Goal: Information Seeking & Learning: Compare options

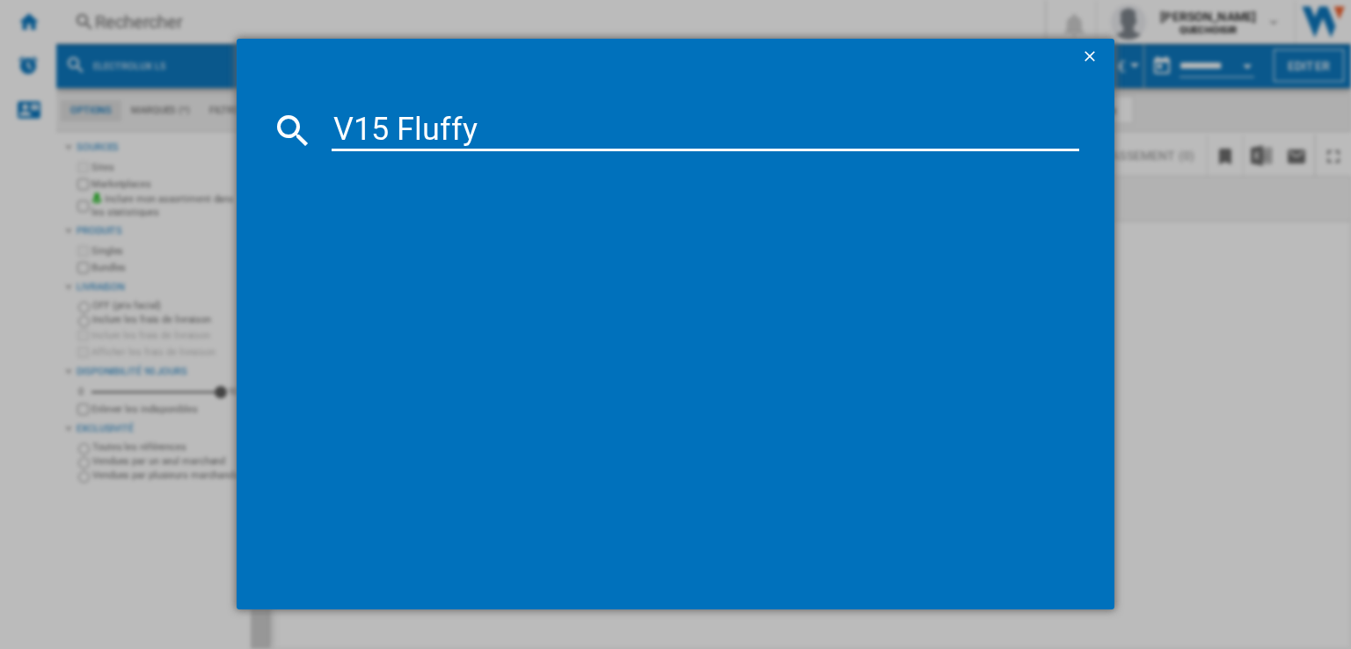
type input "V15 Fluffy"
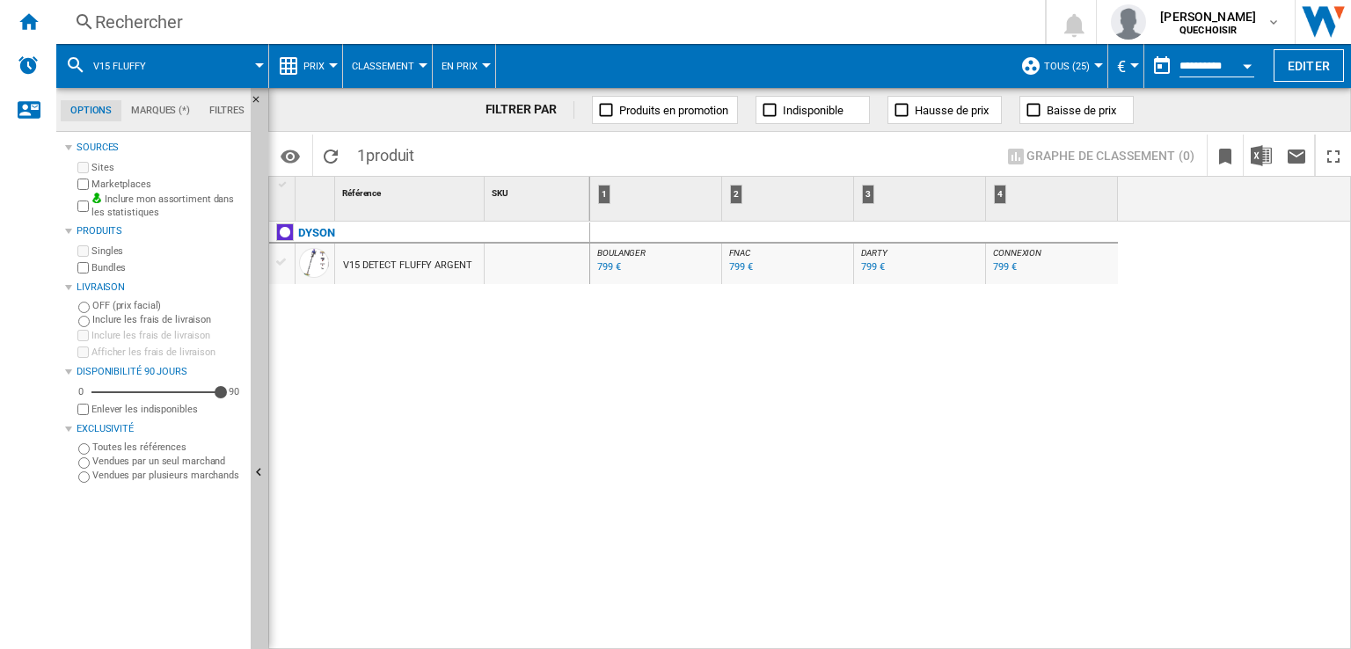
click at [597, 264] on div "799 €" at bounding box center [609, 266] width 24 height 11
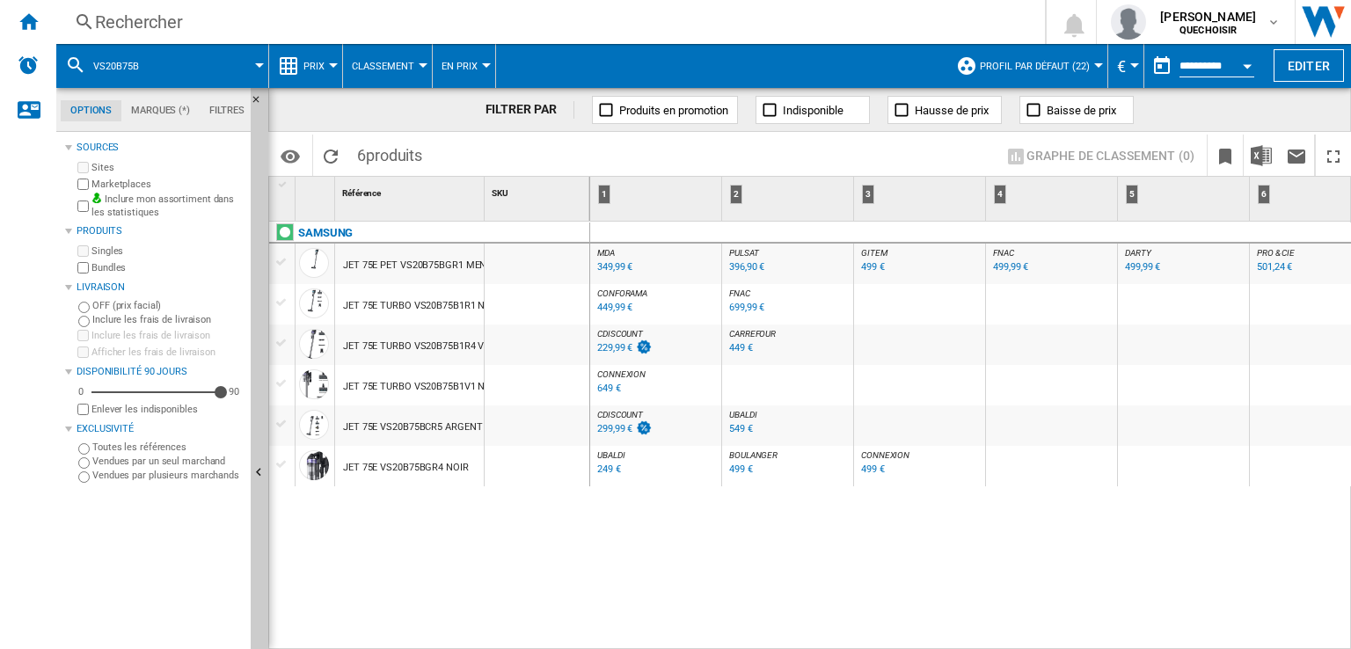
click at [871, 265] on div "499 €" at bounding box center [873, 266] width 24 height 11
click at [1266, 265] on div "501,24 €" at bounding box center [1274, 266] width 35 height 11
click at [1002, 269] on div "499,99 €" at bounding box center [1010, 266] width 35 height 11
click at [594, 270] on div "349,99 €" at bounding box center [613, 268] width 38 height 18
click at [763, 265] on div "396,90 €" at bounding box center [746, 266] width 35 height 11
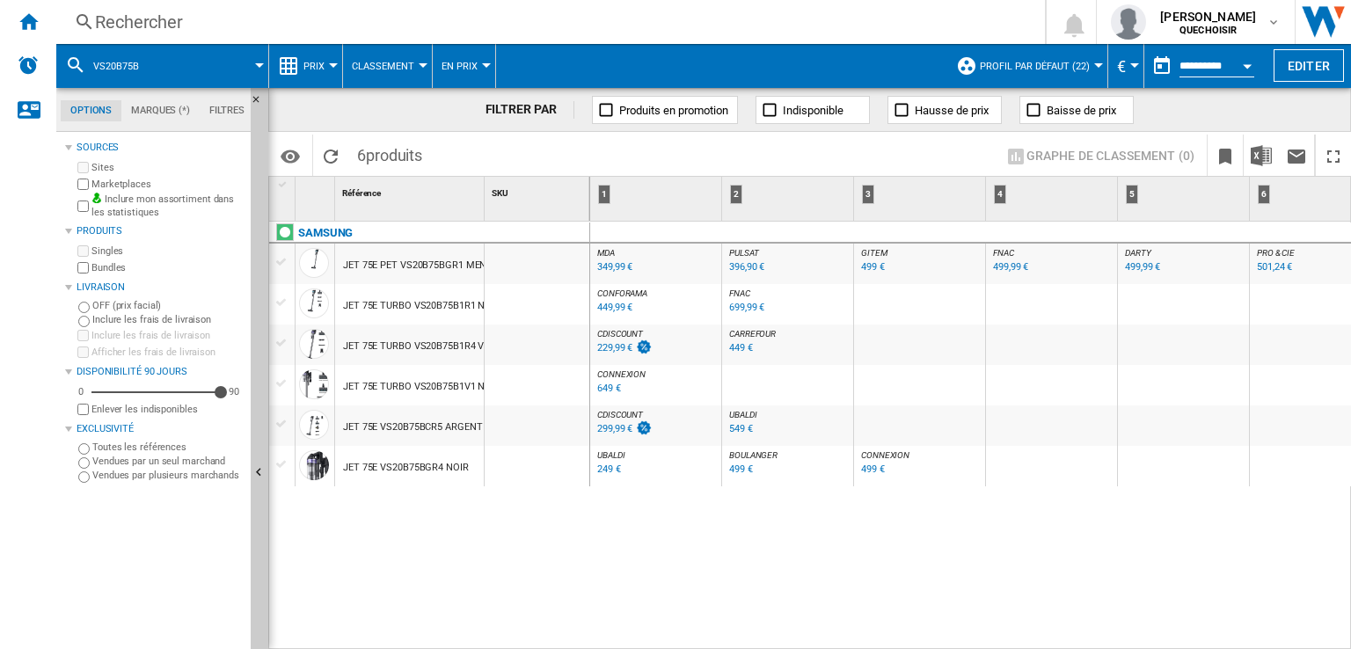
click at [455, 18] on div "Rechercher" at bounding box center [547, 22] width 904 height 25
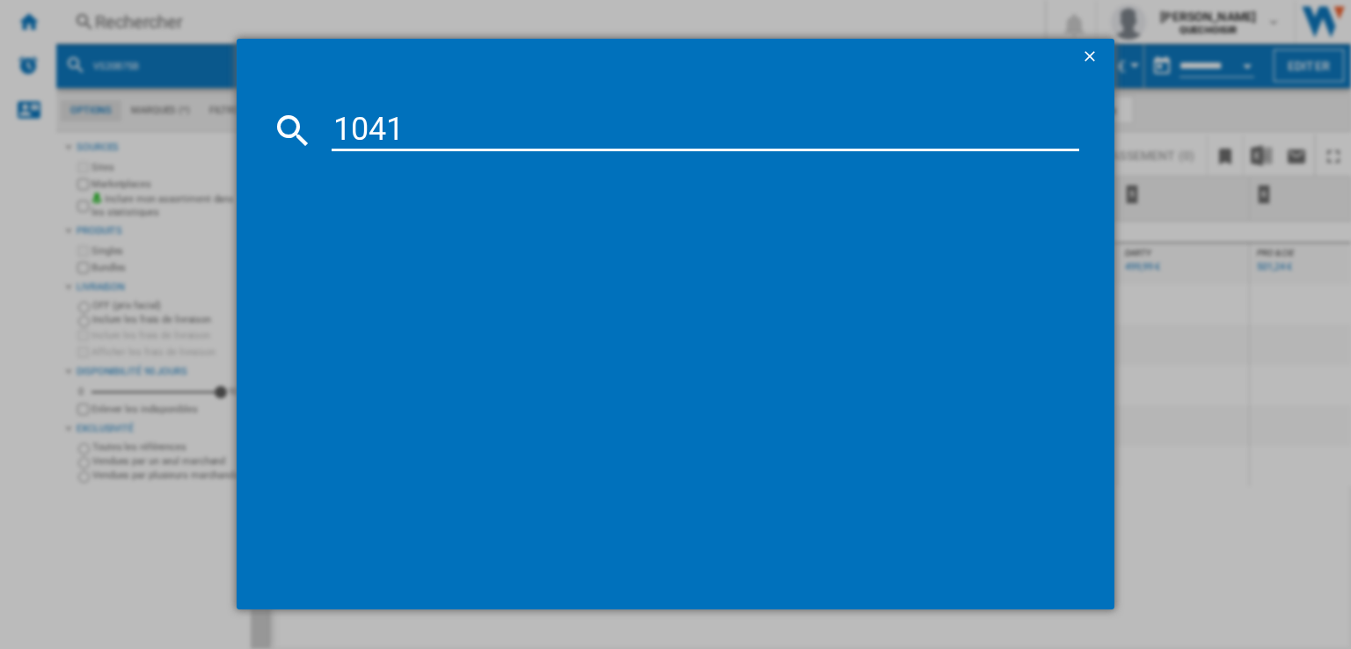
type input "1041"
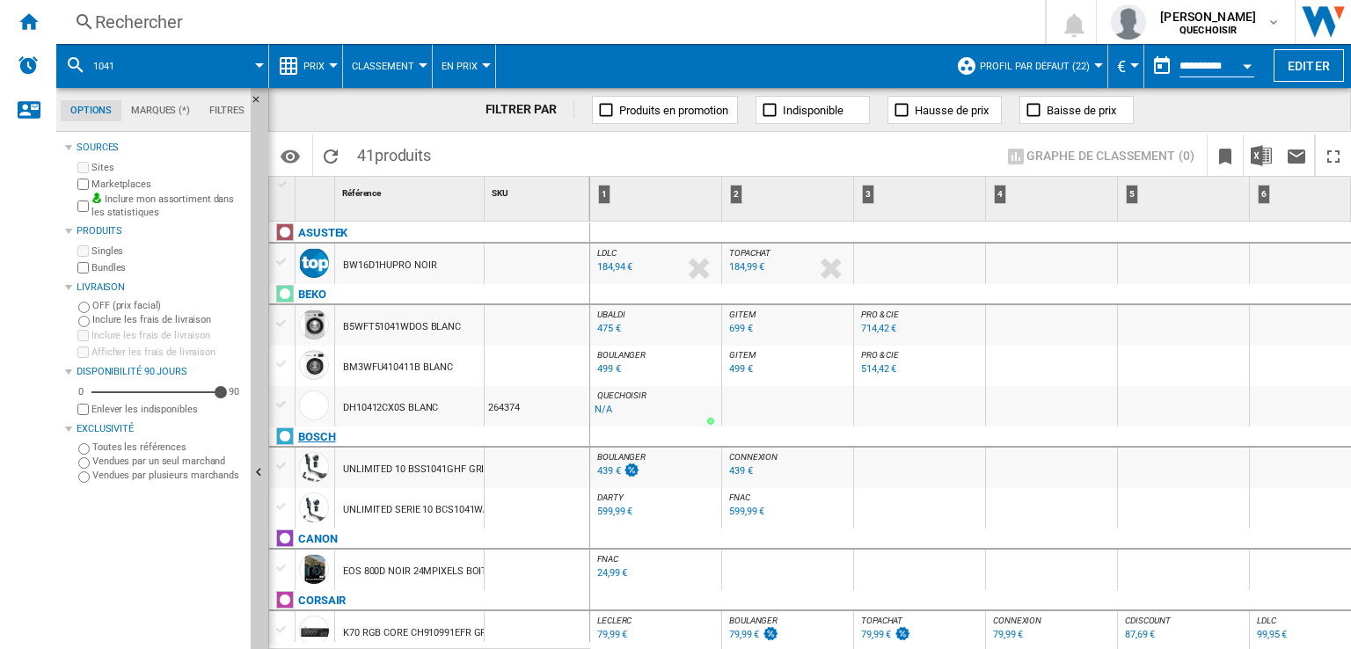
click at [320, 437] on div "BOSCH" at bounding box center [317, 437] width 38 height 21
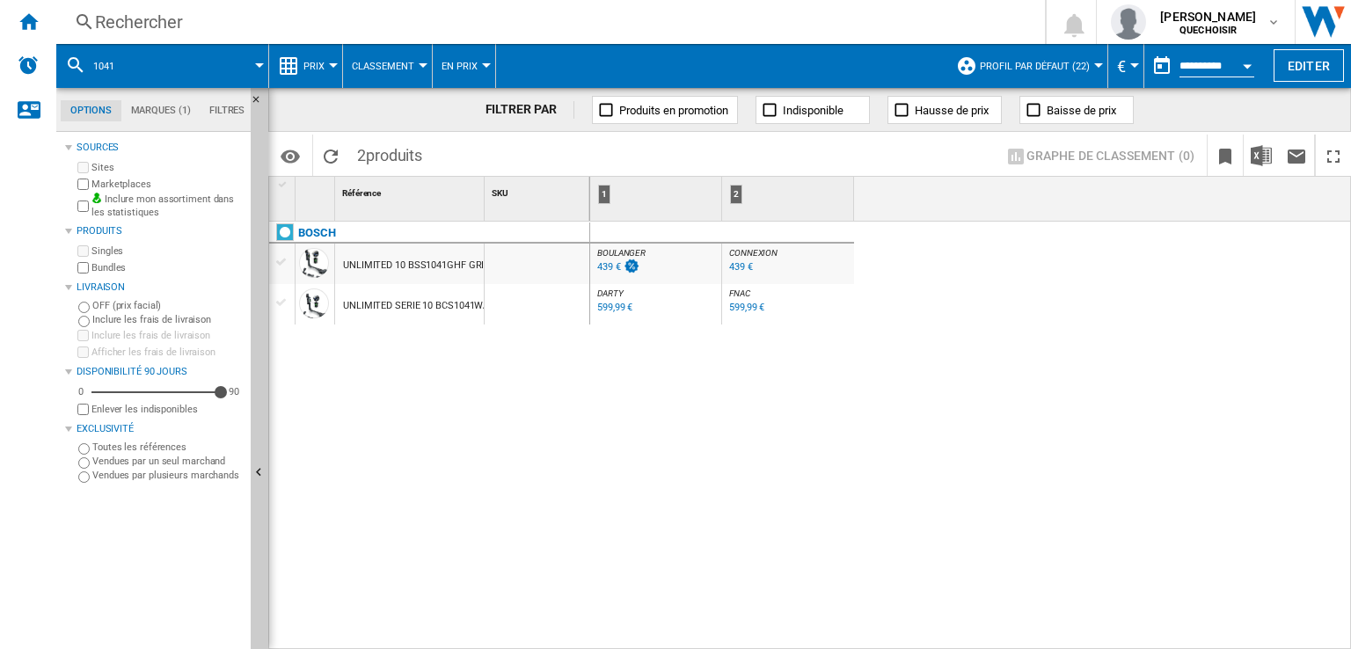
click at [605, 305] on div "599,99 €" at bounding box center [614, 307] width 35 height 11
click at [441, 26] on div "Rechercher" at bounding box center [547, 22] width 904 height 25
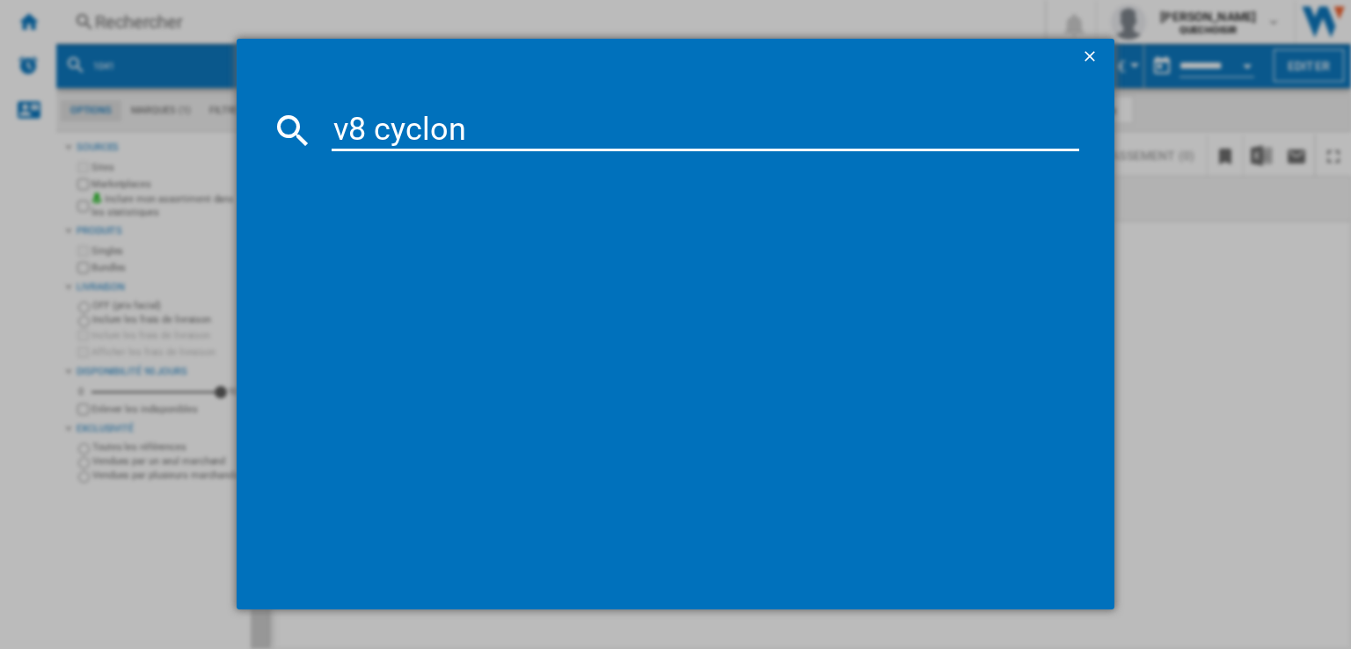
type input "v8 cyclone"
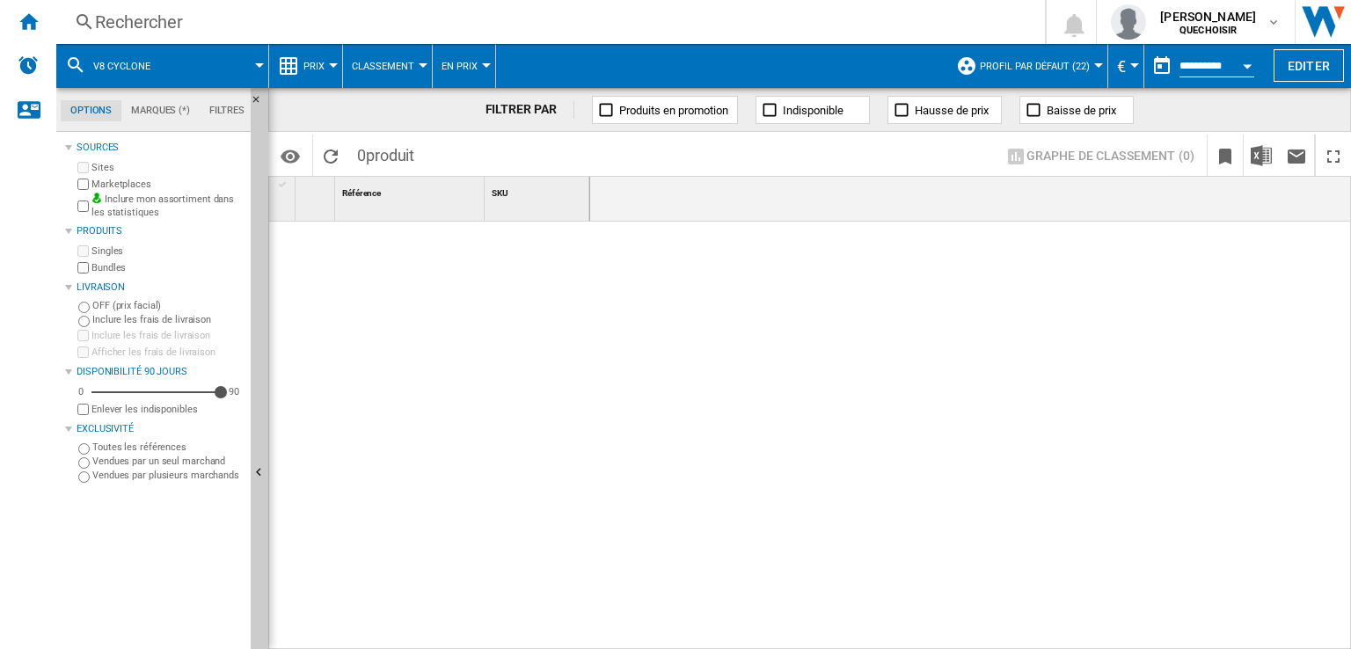
click at [485, 26] on div "Rechercher" at bounding box center [547, 22] width 904 height 25
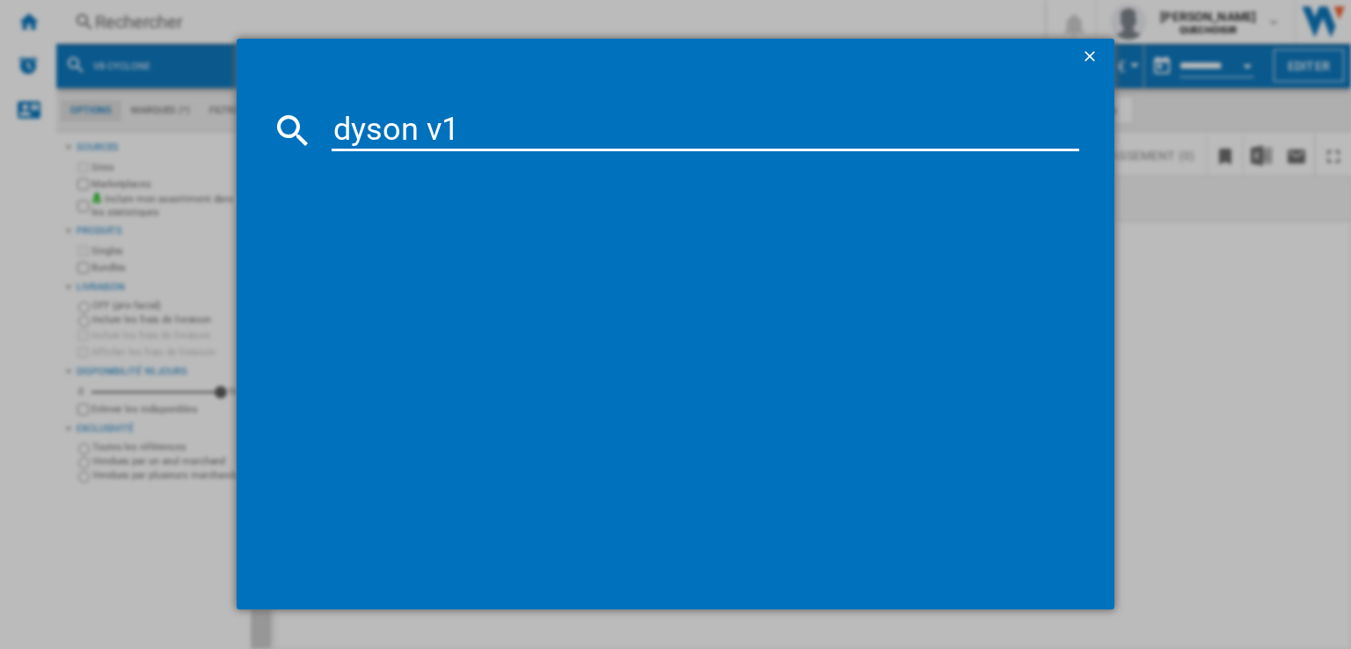
type input "dyson v16"
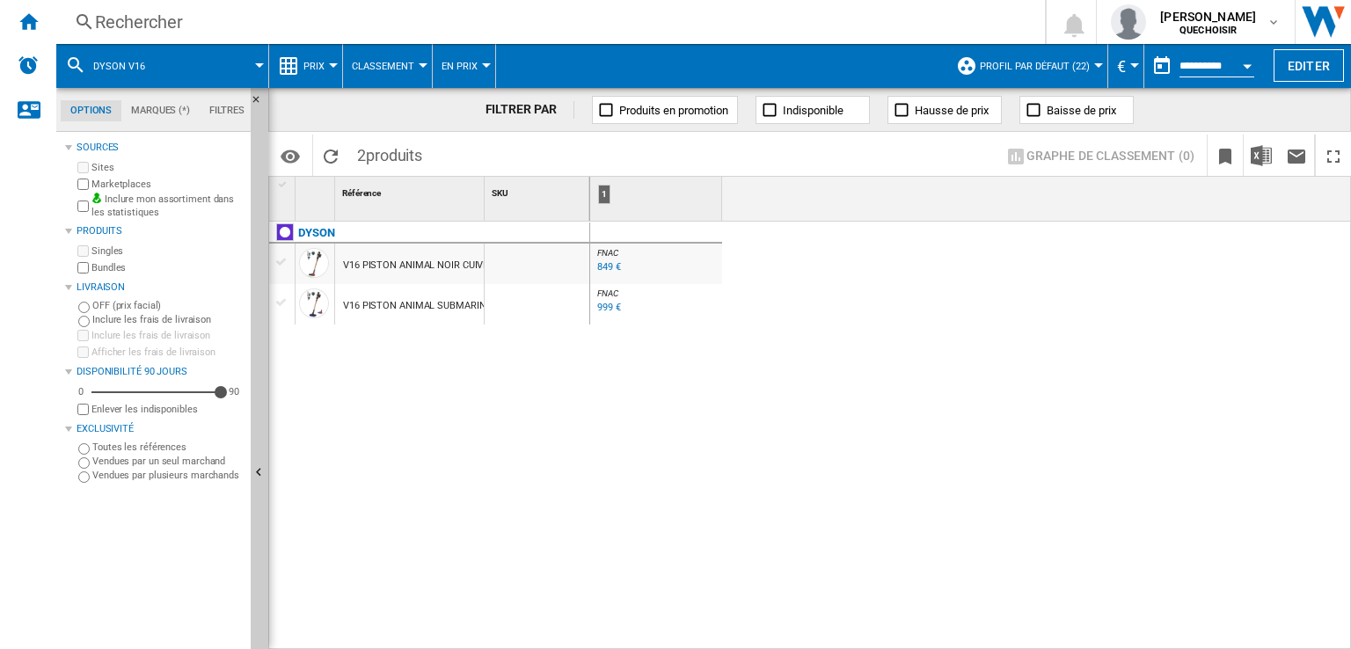
click at [608, 308] on div "999 €" at bounding box center [609, 307] width 24 height 11
click at [608, 263] on div "849 €" at bounding box center [609, 266] width 24 height 11
click at [440, 14] on div "Rechercher" at bounding box center [547, 22] width 904 height 25
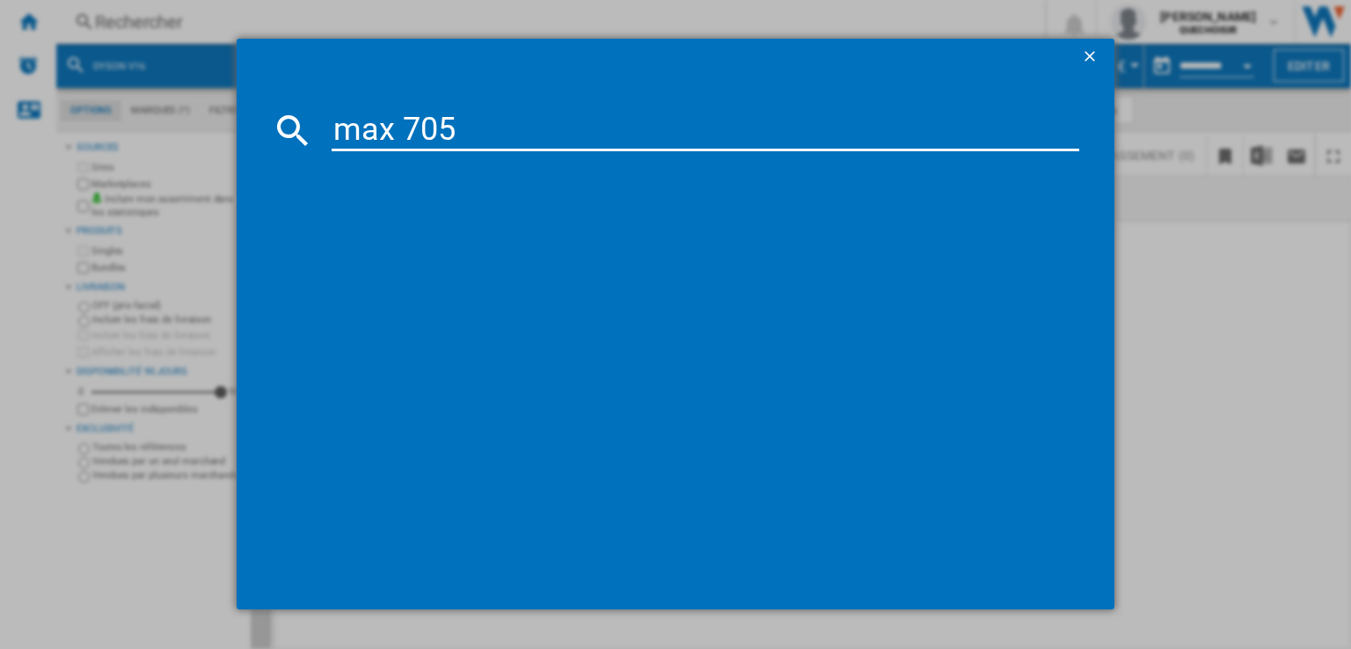
type input "max 705"
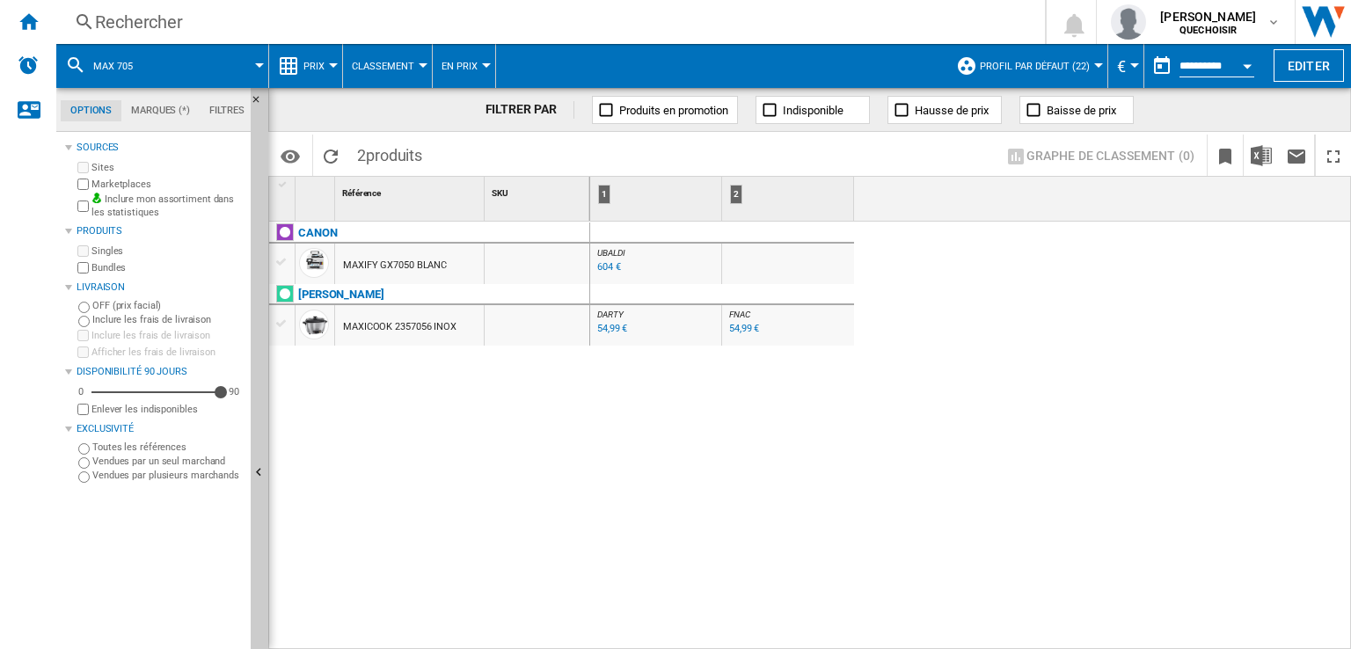
click at [351, 26] on div "Rechercher" at bounding box center [547, 22] width 904 height 25
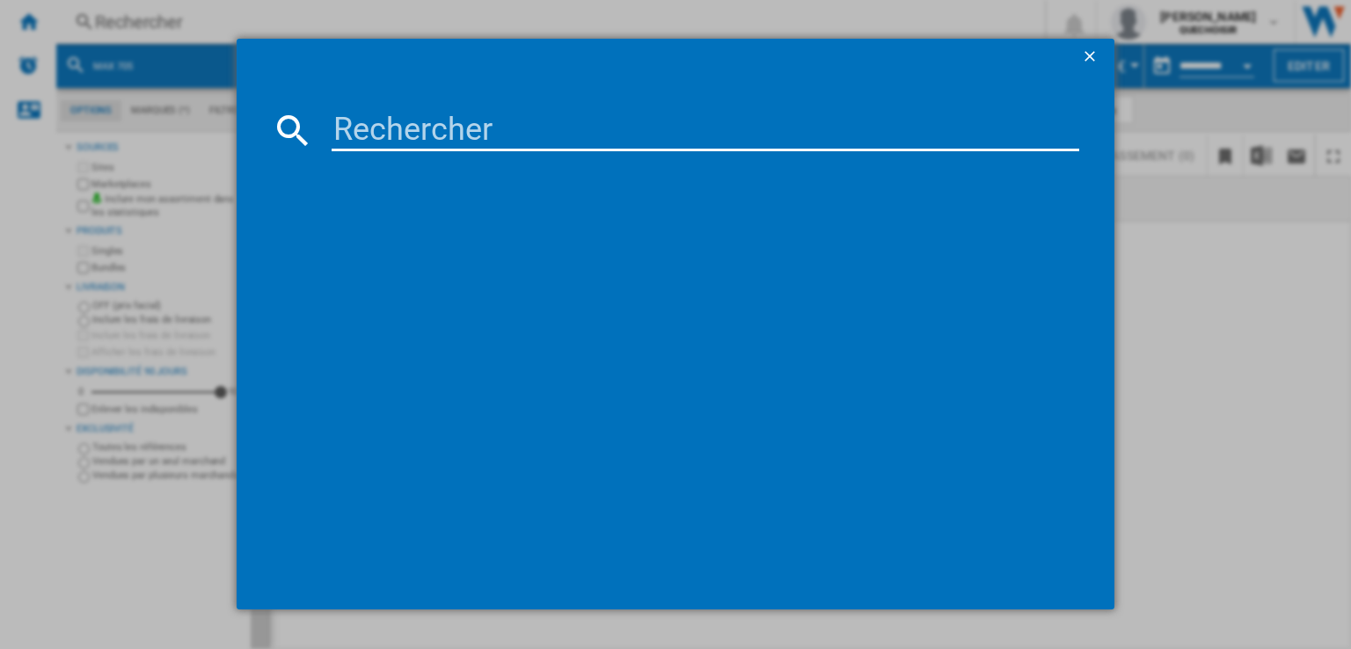
click at [52, 33] on div at bounding box center [675, 324] width 1351 height 648
click at [1088, 53] on ng-md-icon "getI18NText('BUTTONS.CLOSE_DIALOG')" at bounding box center [1091, 57] width 21 height 21
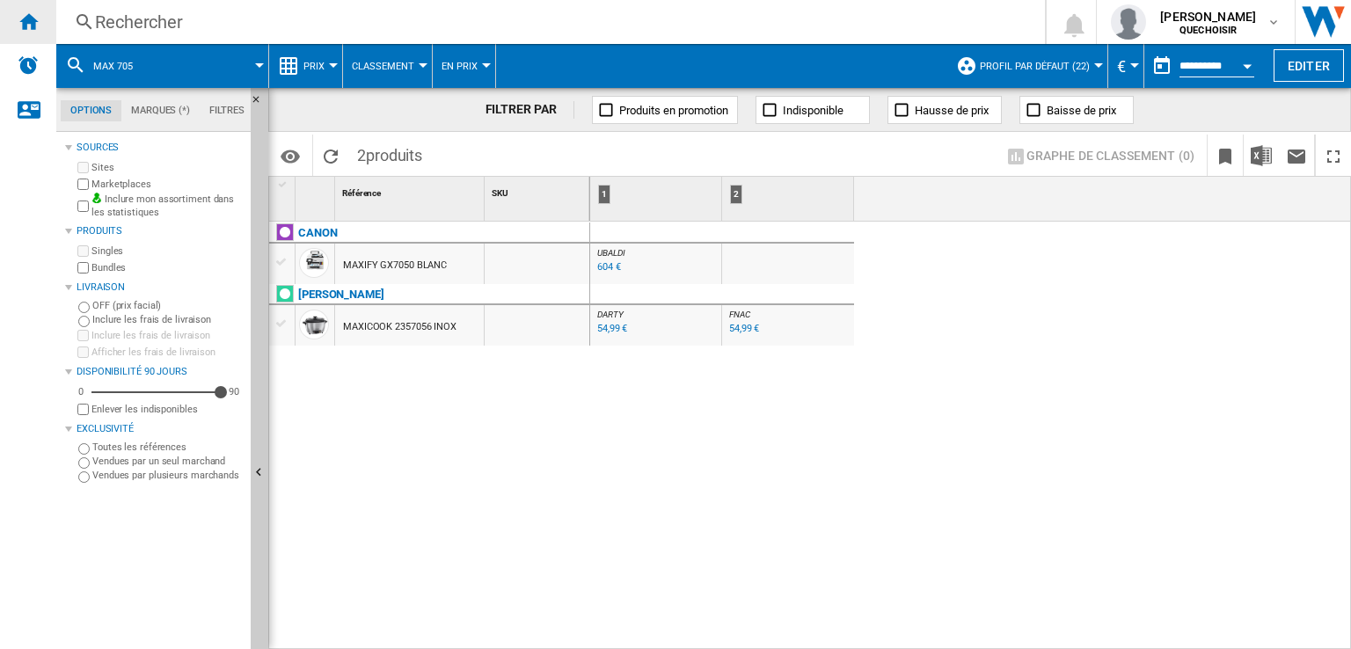
click at [40, 18] on div "Accueil" at bounding box center [28, 22] width 56 height 44
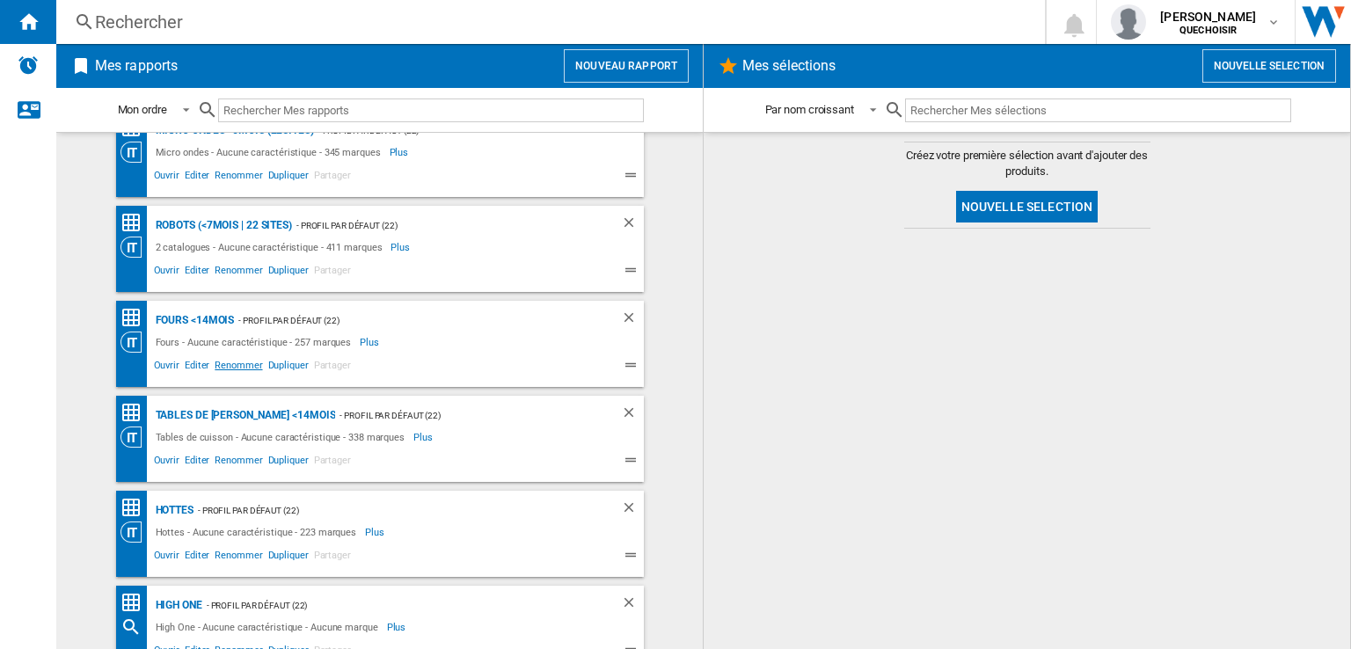
scroll to position [440, 0]
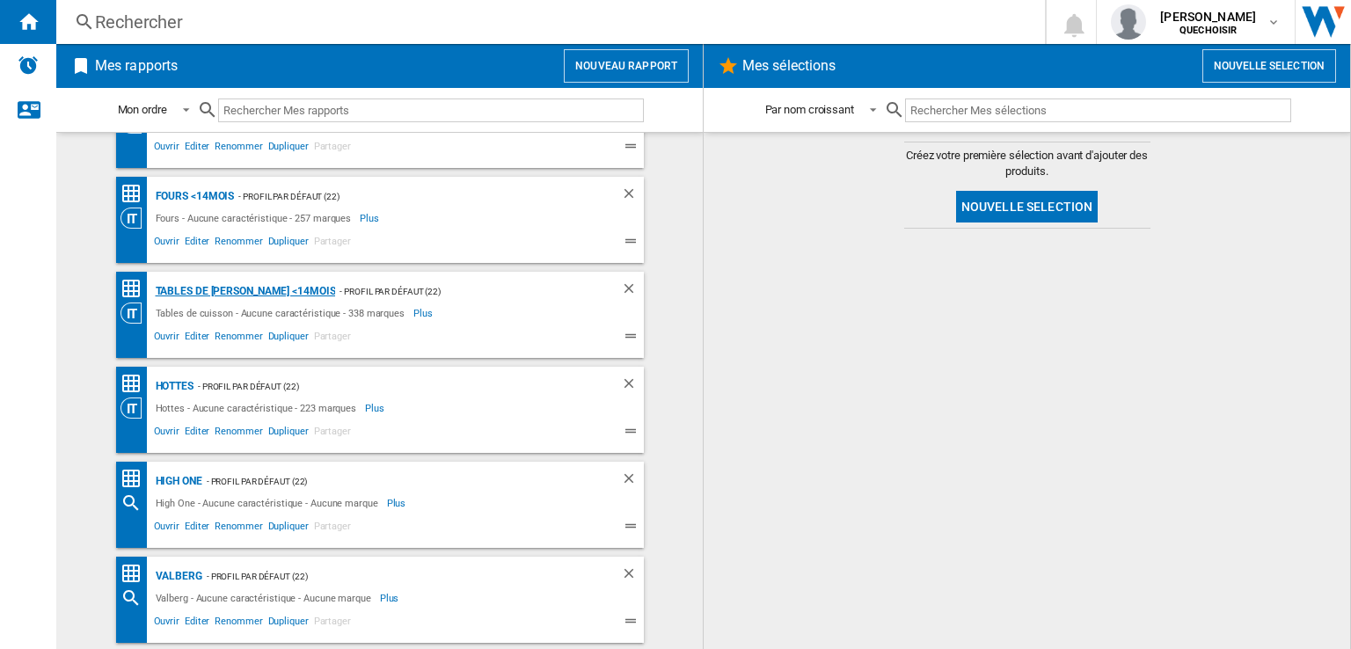
click at [206, 288] on div "Tables de [PERSON_NAME] <14mois" at bounding box center [243, 292] width 185 height 22
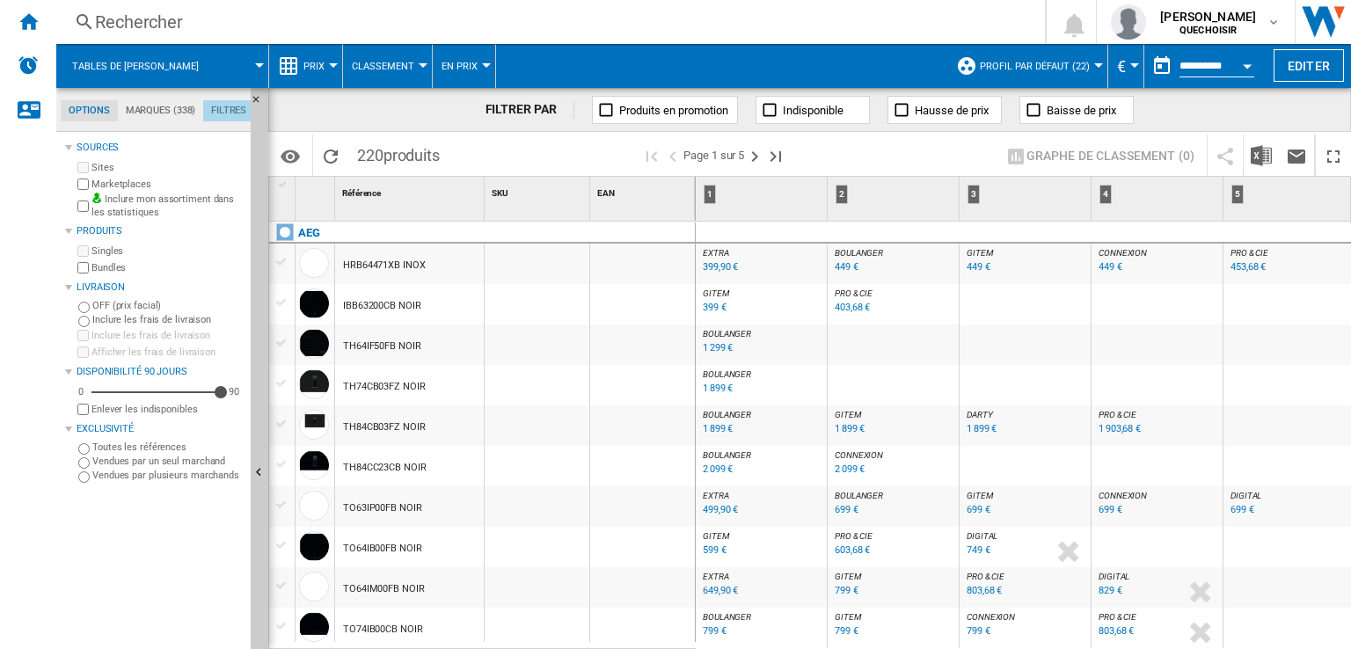
click at [219, 103] on md-tab-item "Filtres" at bounding box center [228, 110] width 51 height 21
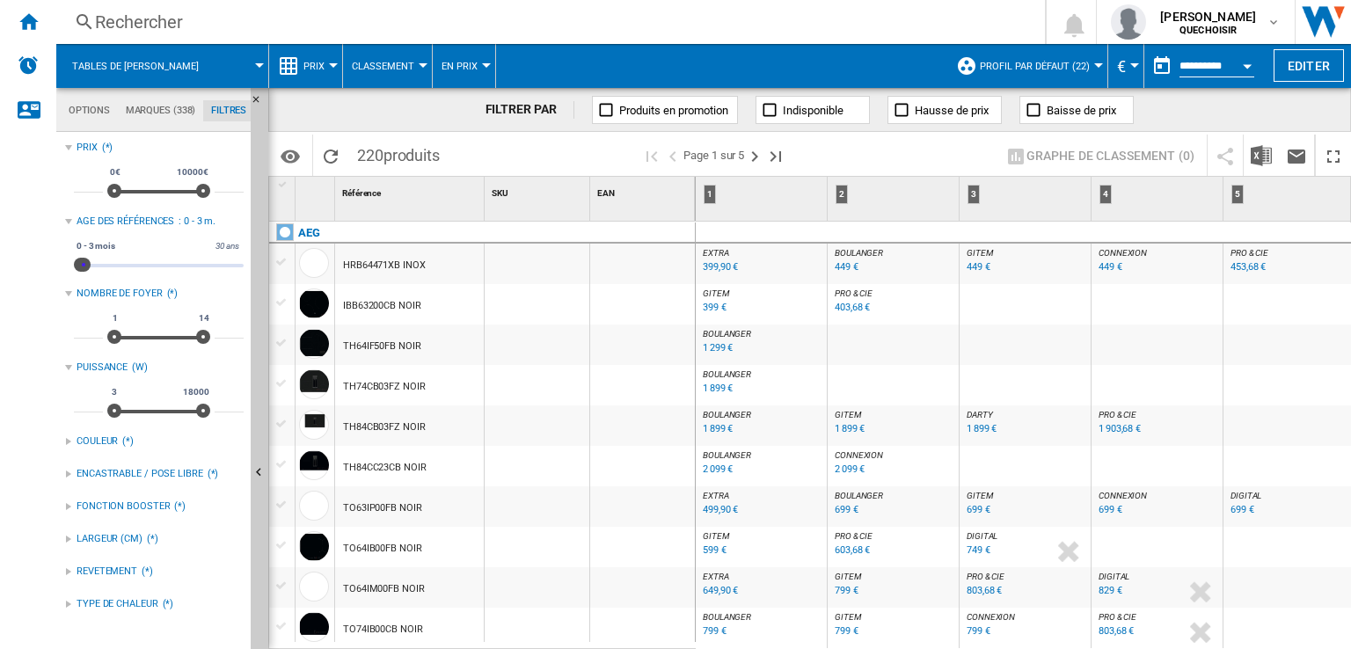
click at [84, 266] on span at bounding box center [84, 265] width 14 height 14
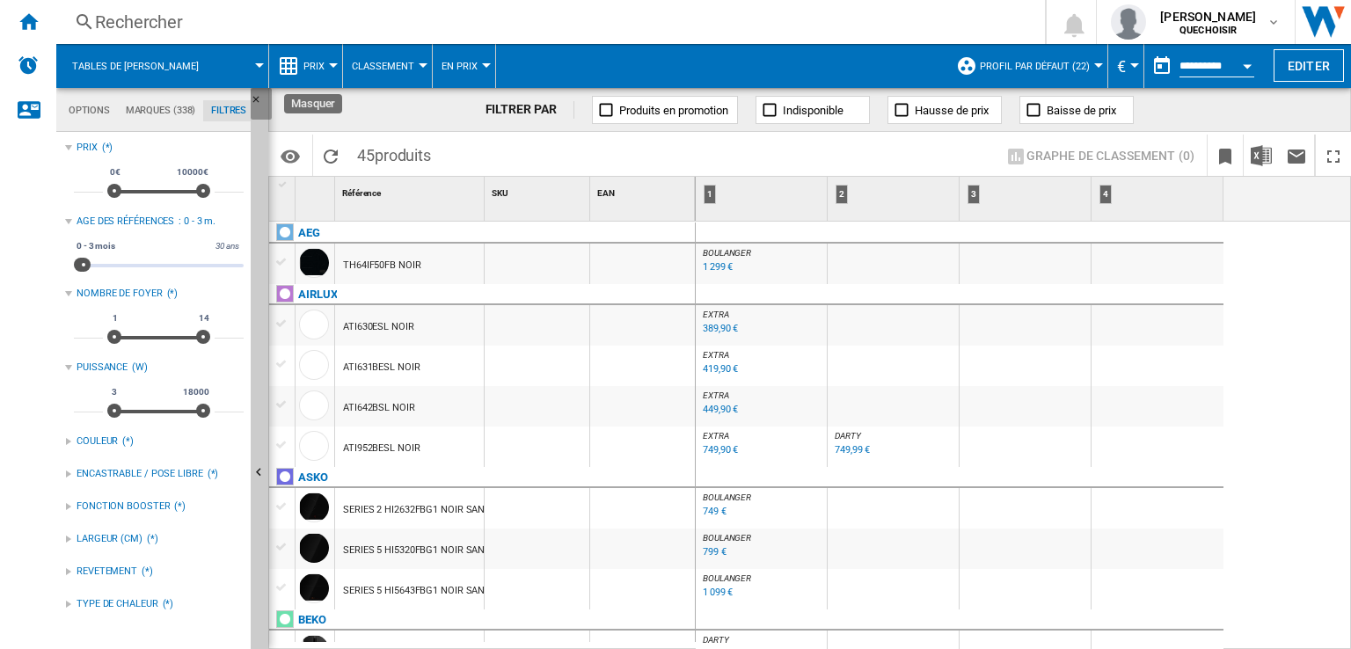
click at [257, 96] on ng-md-icon "Masquer" at bounding box center [261, 104] width 21 height 21
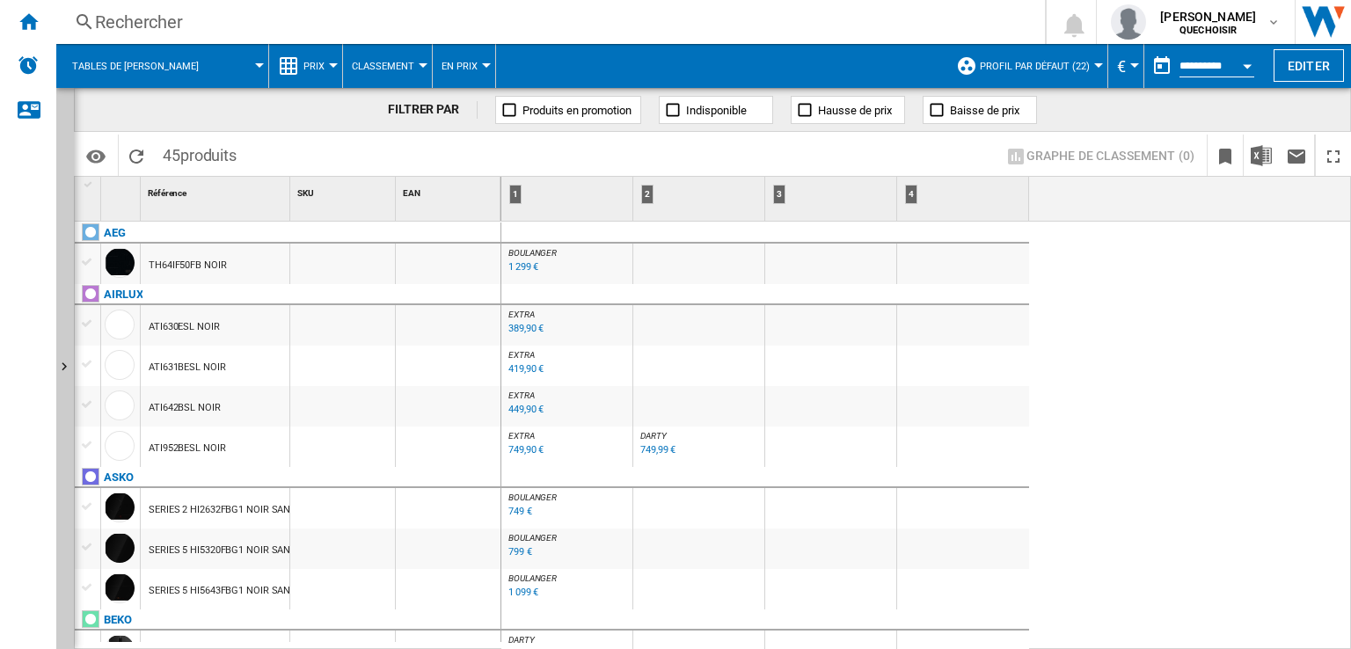
click at [518, 272] on div "1 299 €" at bounding box center [523, 266] width 30 height 11
click at [648, 433] on span "DARTY" at bounding box center [653, 436] width 26 height 10
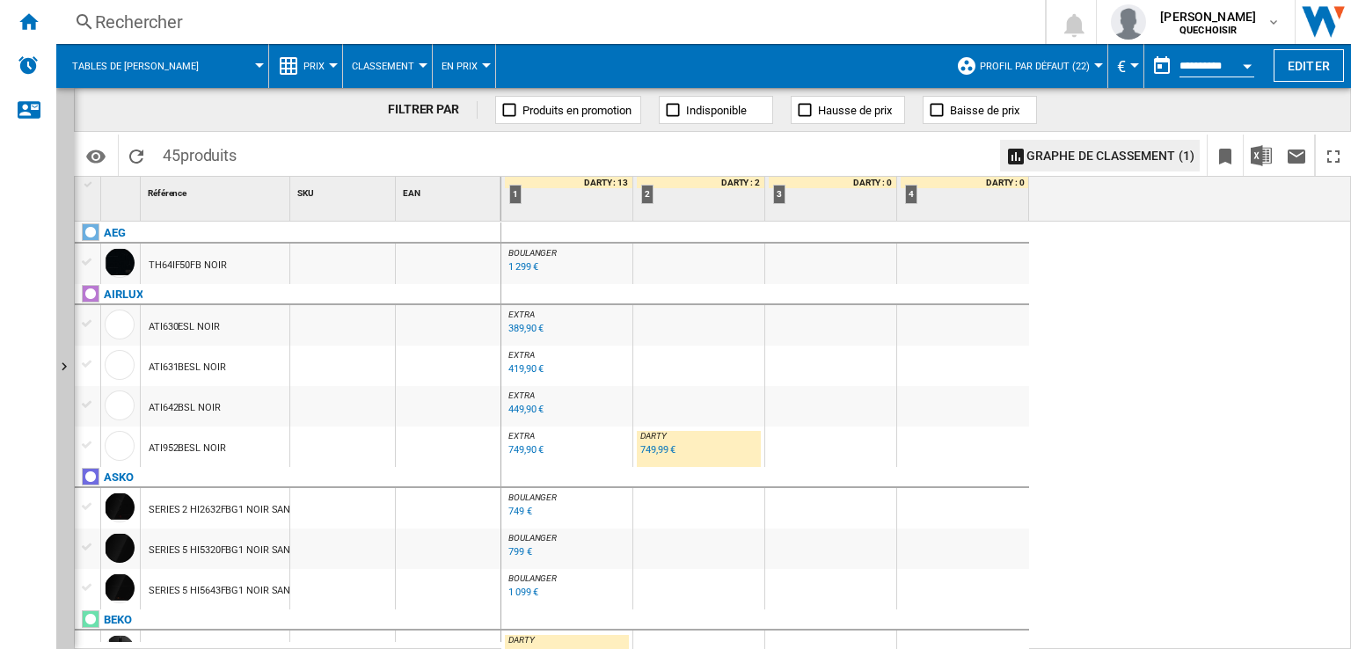
click at [545, 251] on span "BOULANGER" at bounding box center [532, 253] width 48 height 10
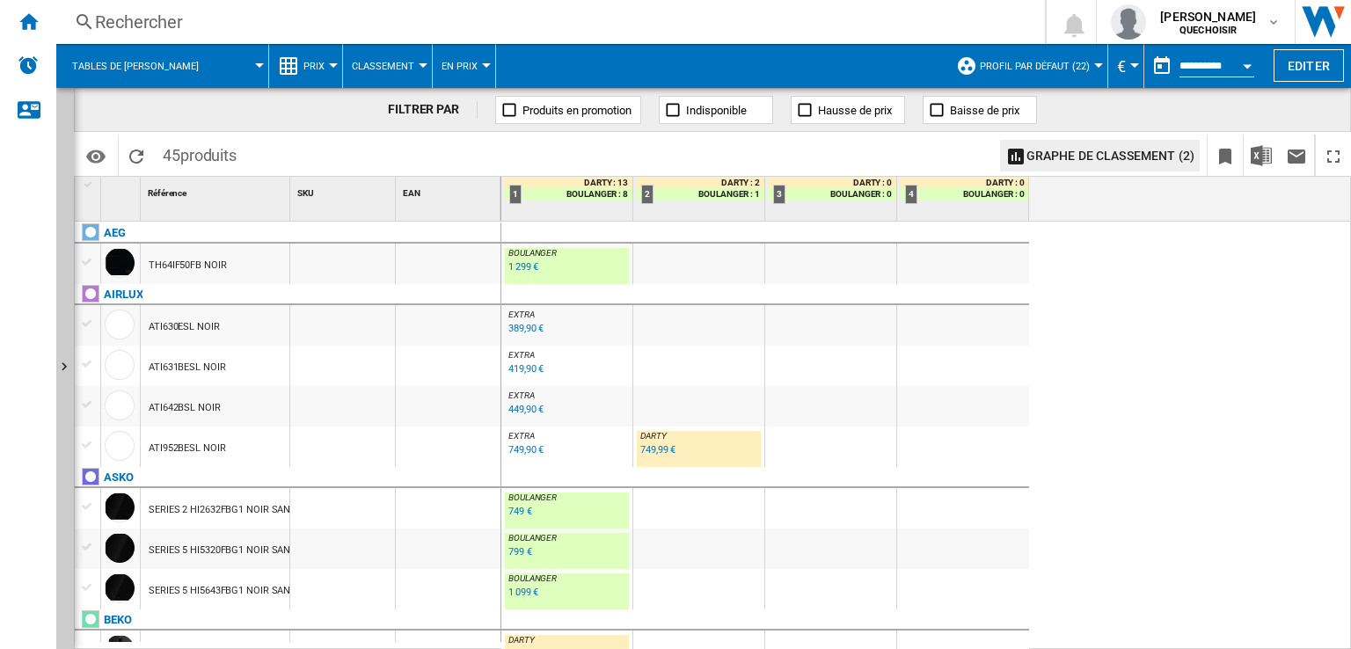
click at [667, 449] on div "749,99 €" at bounding box center [657, 449] width 35 height 11
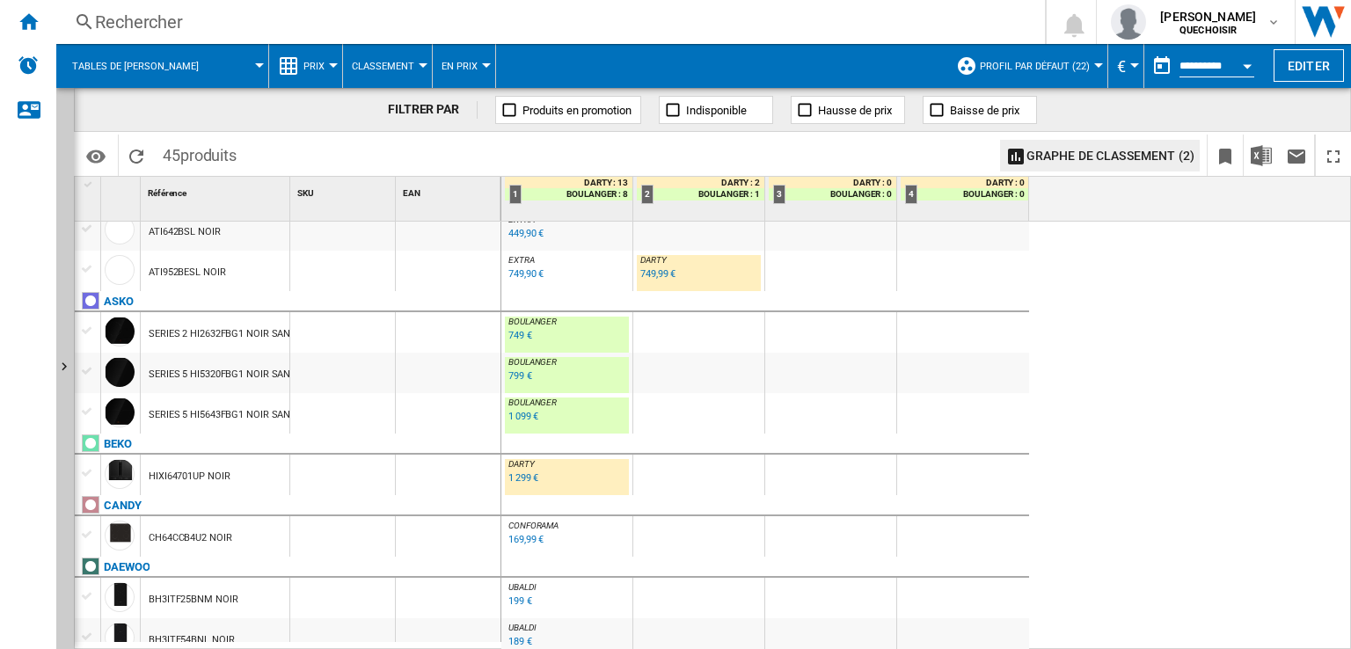
click at [514, 331] on div "749 €" at bounding box center [520, 335] width 24 height 11
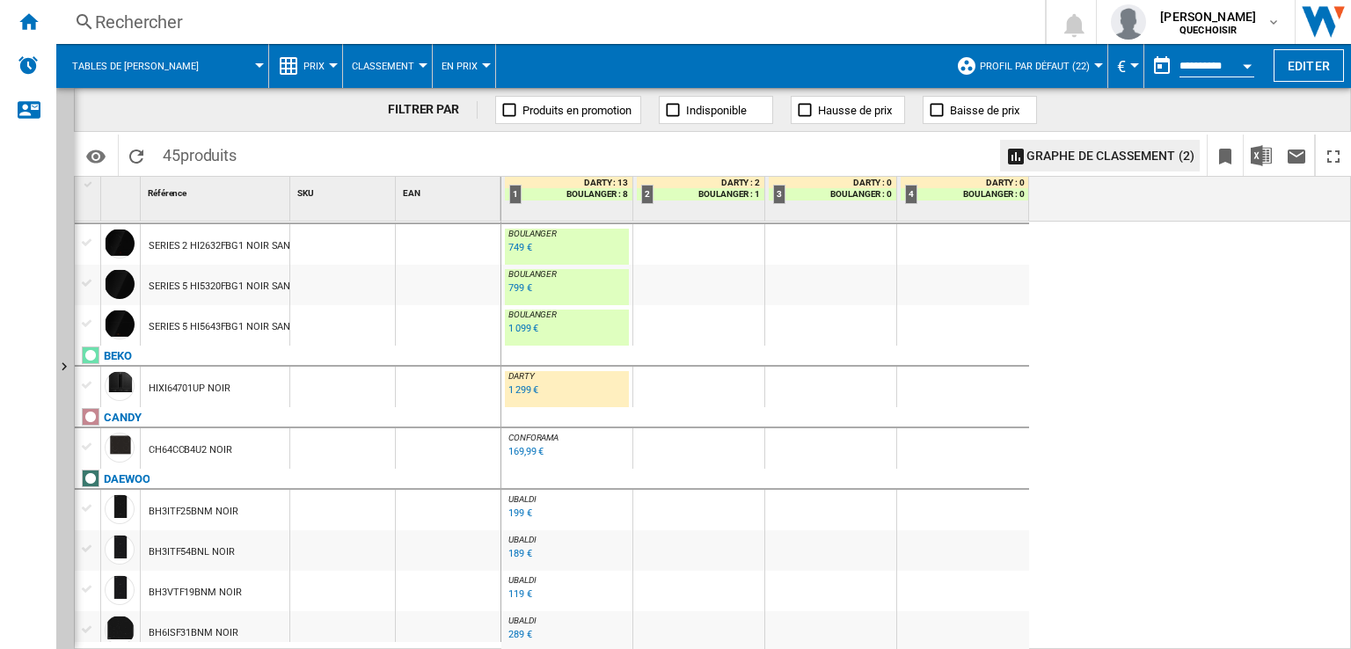
click at [517, 391] on div "1 299 €" at bounding box center [523, 389] width 30 height 11
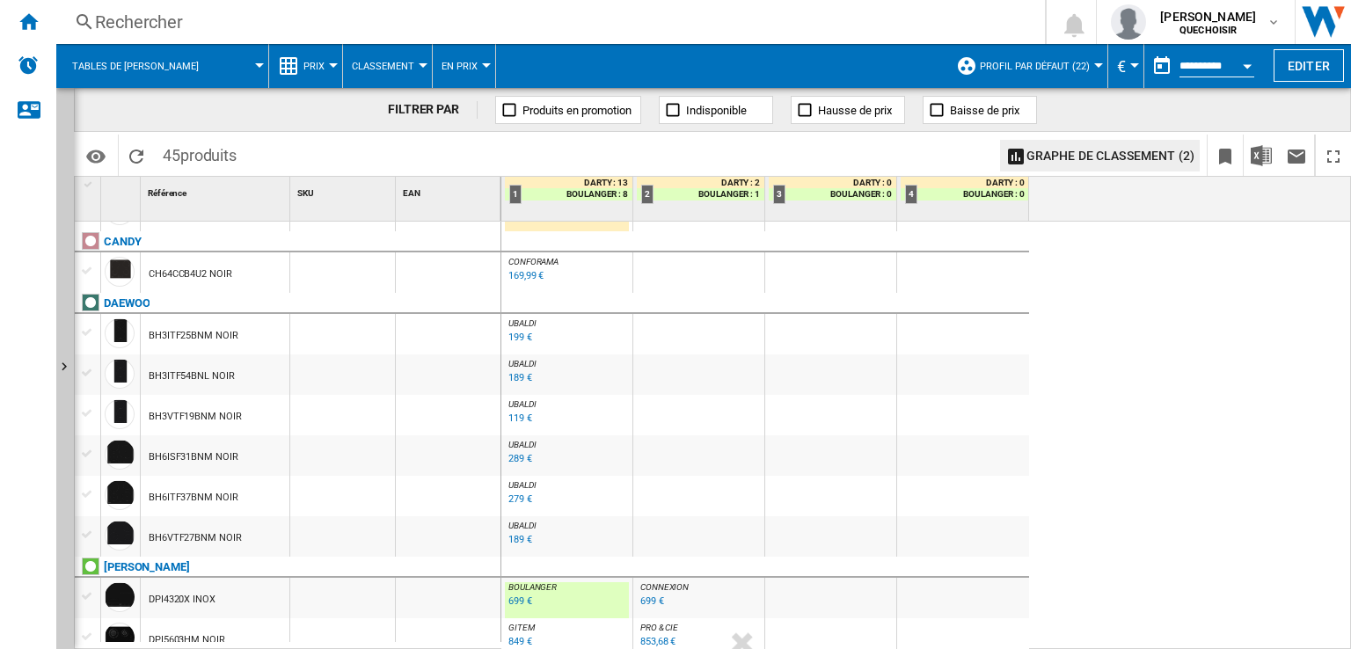
scroll to position [616, 0]
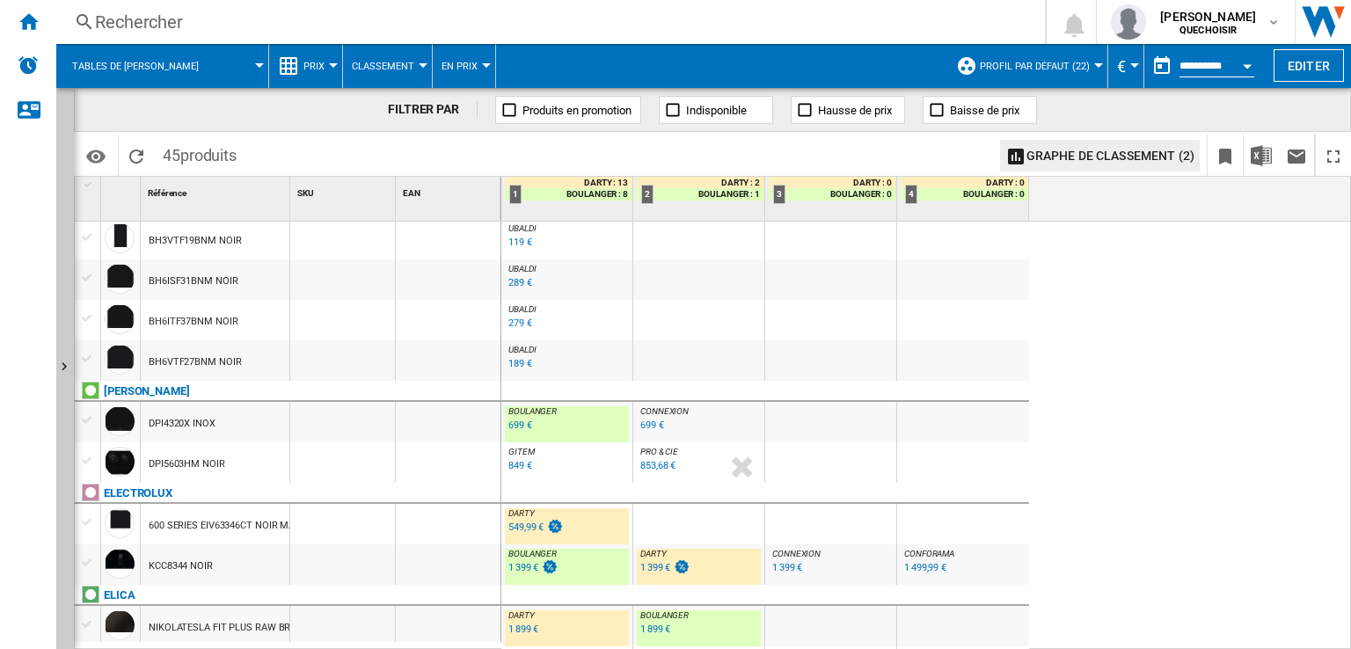
click at [509, 469] on div "849 €" at bounding box center [520, 465] width 24 height 11
click at [521, 418] on div "699 €" at bounding box center [519, 426] width 26 height 18
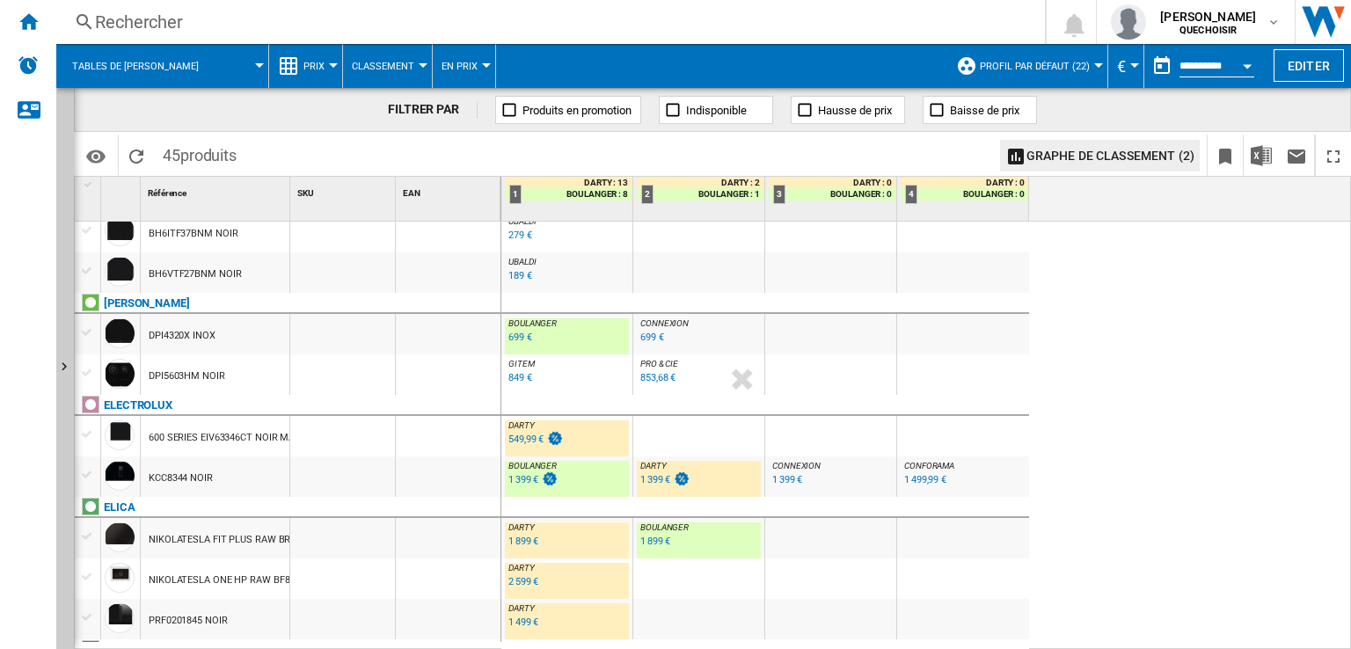
scroll to position [791, 0]
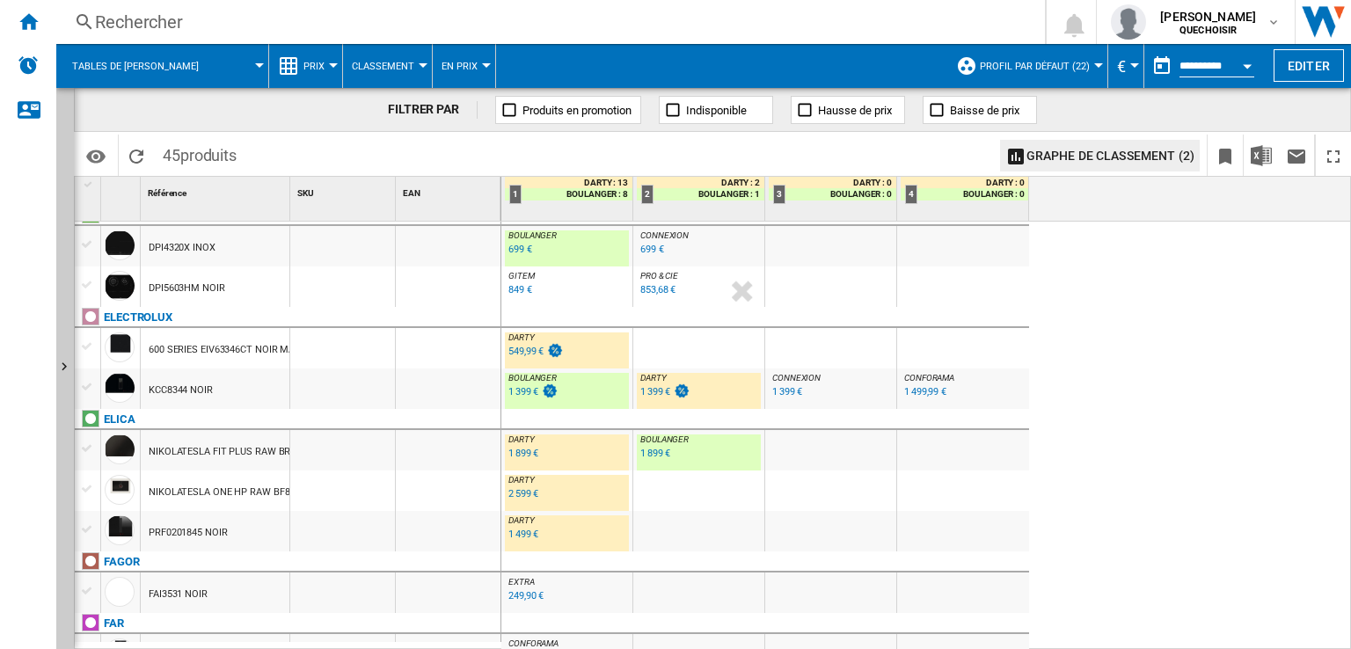
click at [523, 353] on div "549,99 €" at bounding box center [525, 351] width 35 height 11
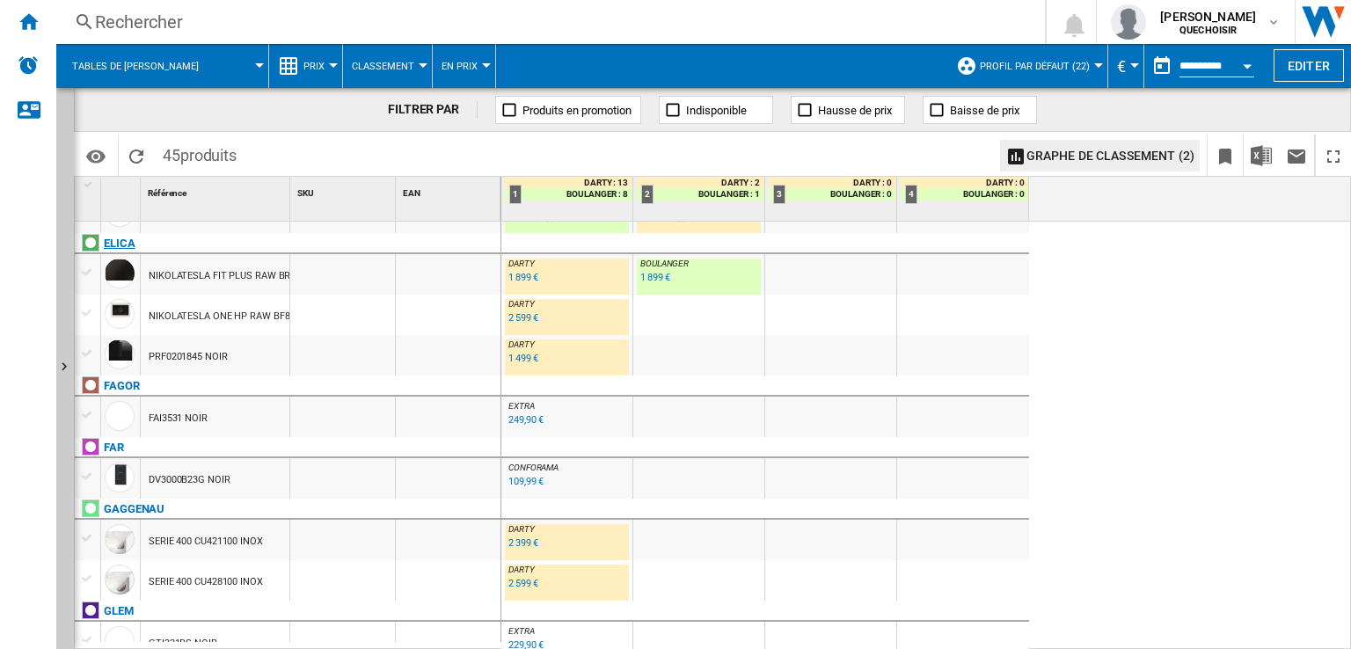
scroll to position [879, 0]
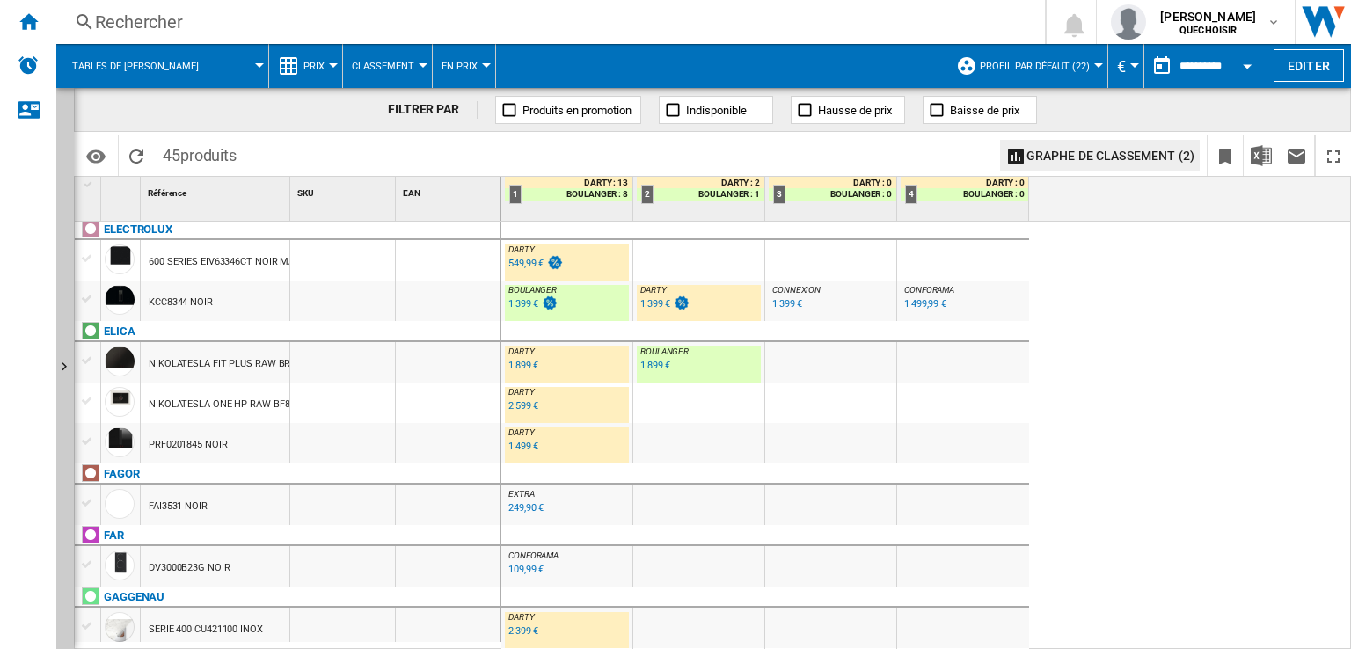
click at [649, 300] on div "1 399 €" at bounding box center [655, 303] width 30 height 11
click at [521, 306] on div "1 399 €" at bounding box center [523, 303] width 30 height 11
click at [164, 307] on div "KCC8344 NOIR" at bounding box center [181, 302] width 64 height 40
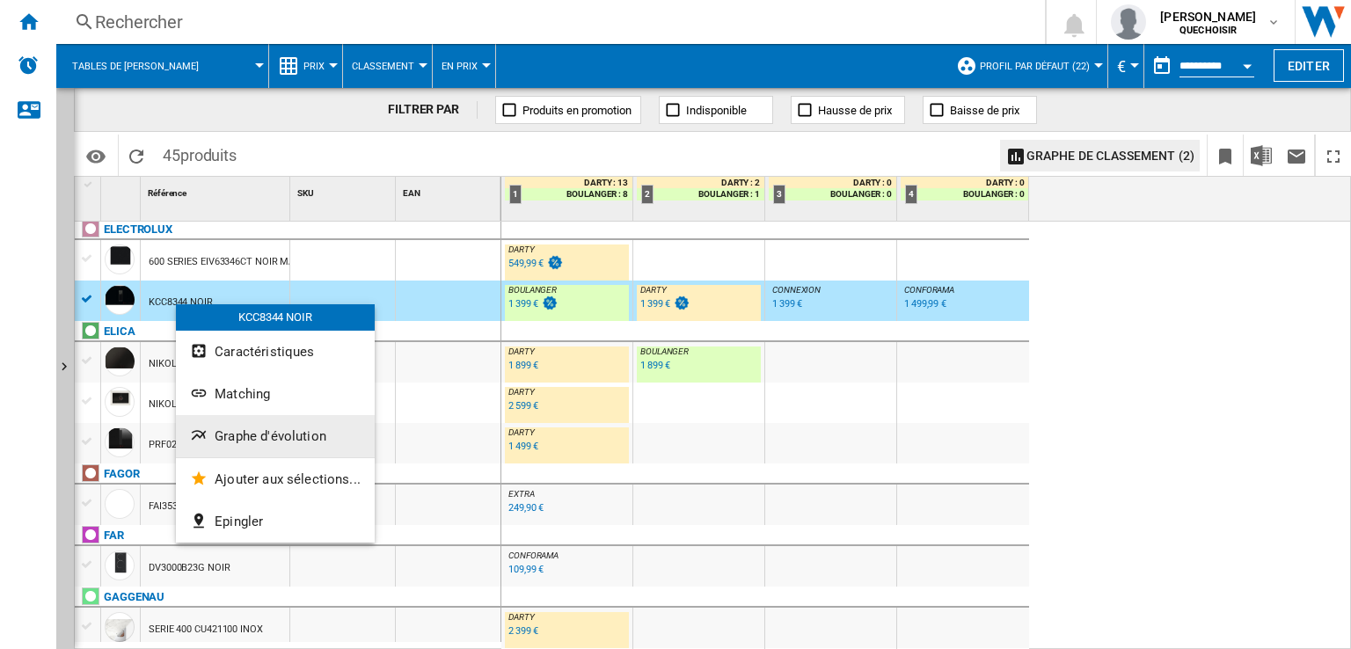
click at [262, 441] on span "Graphe d'évolution" at bounding box center [271, 436] width 112 height 16
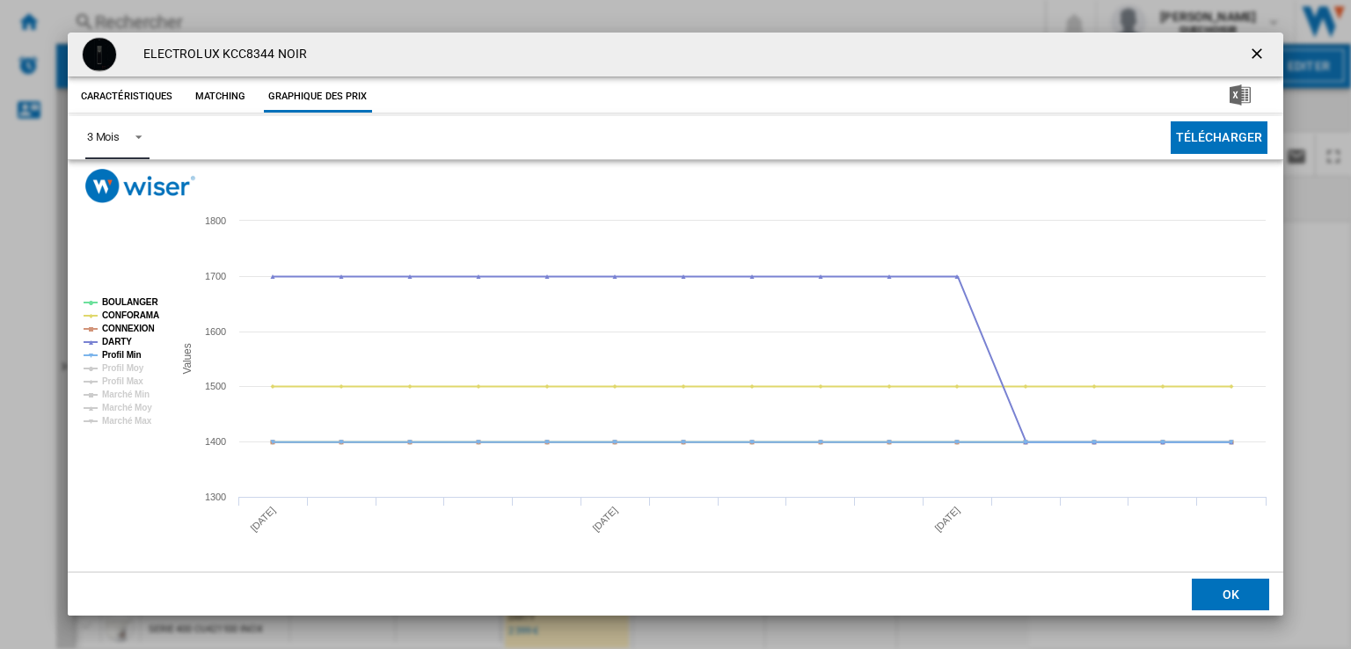
click at [102, 132] on div "3 Mois" at bounding box center [103, 136] width 33 height 13
click at [111, 180] on div "6 Mois" at bounding box center [102, 180] width 33 height 16
click at [135, 359] on tspan "Profil Min" at bounding box center [122, 355] width 40 height 10
click at [1256, 55] on ng-md-icon "getI18NText('BUTTONS.CLOSE_DIALOG')" at bounding box center [1258, 55] width 21 height 21
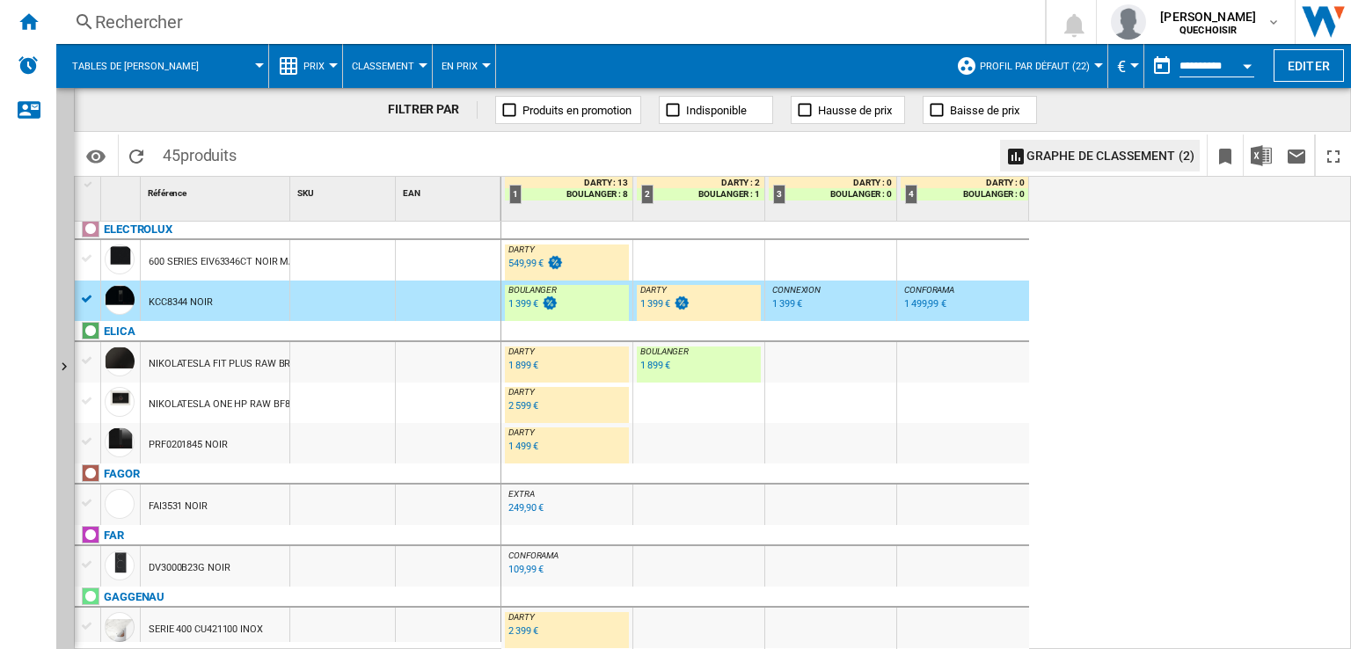
click at [521, 448] on div "1 499 €" at bounding box center [523, 446] width 30 height 11
click at [516, 363] on div "1 899 €" at bounding box center [523, 365] width 30 height 11
drag, startPoint x: 288, startPoint y: 191, endPoint x: 405, endPoint y: 194, distance: 116.1
click at [405, 194] on div "1 Référence 1 SKU 1 EAN 1" at bounding box center [288, 199] width 427 height 44
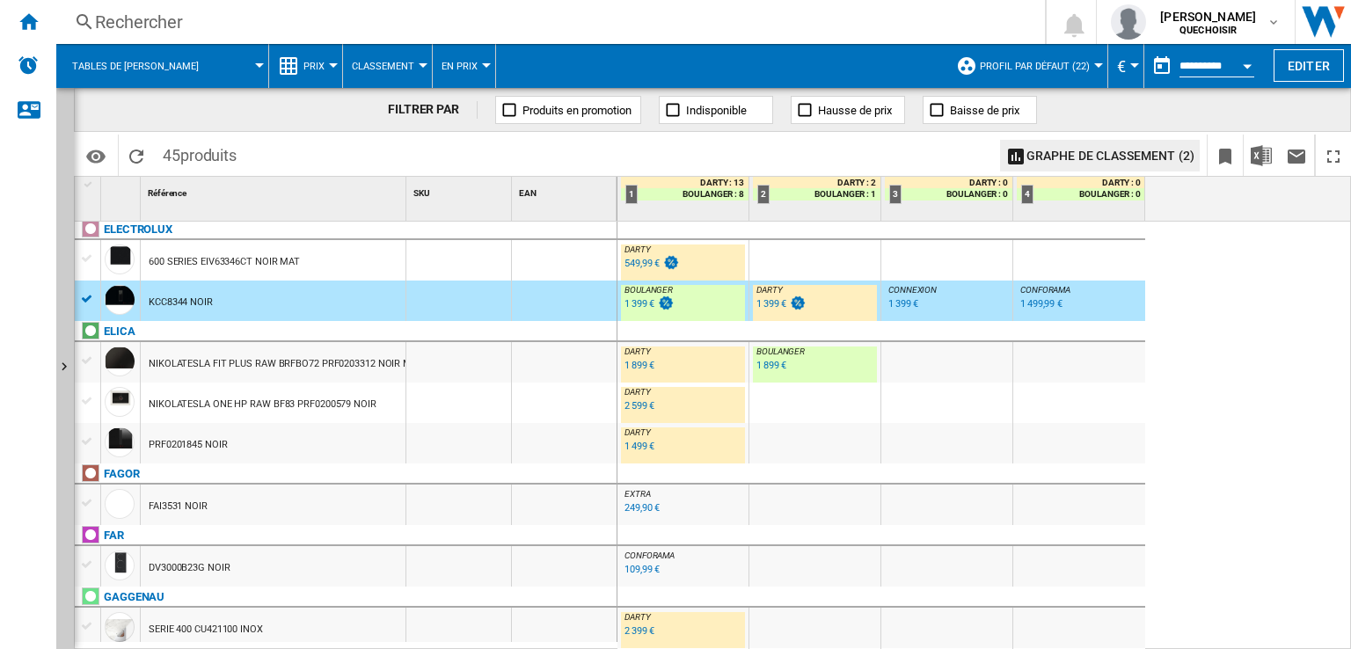
click at [627, 407] on div "2 599 €" at bounding box center [639, 405] width 30 height 11
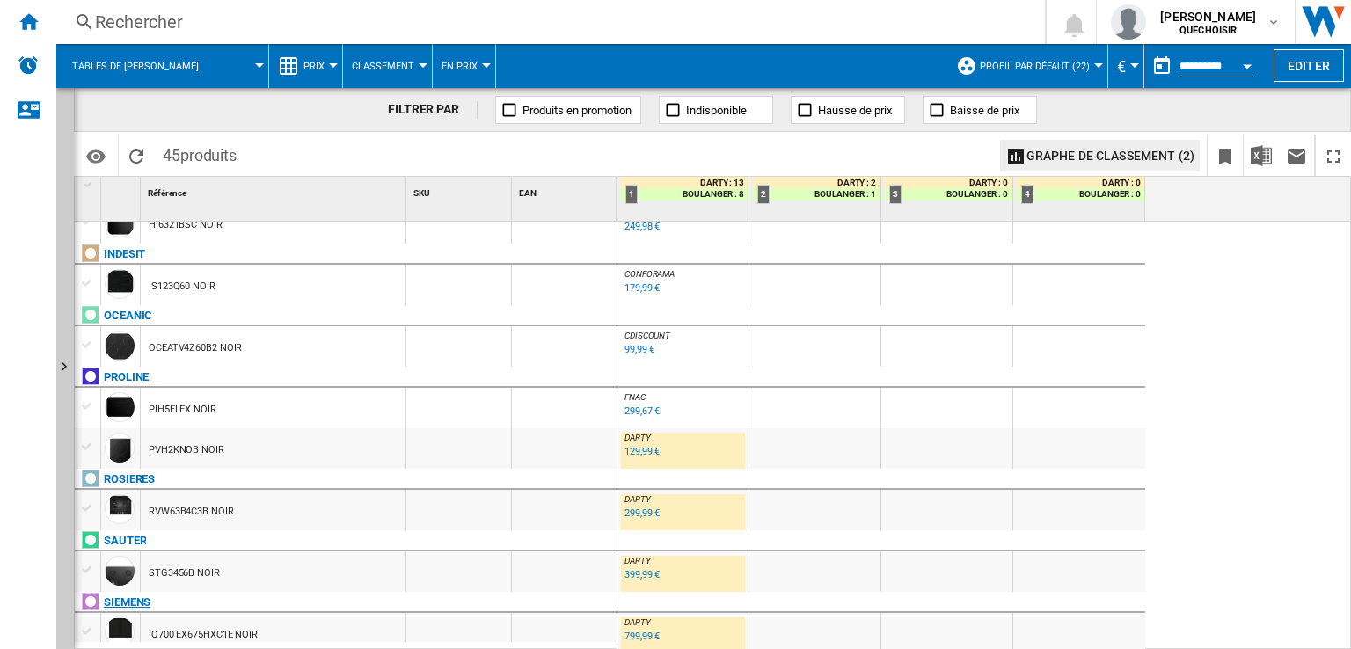
scroll to position [1759, 0]
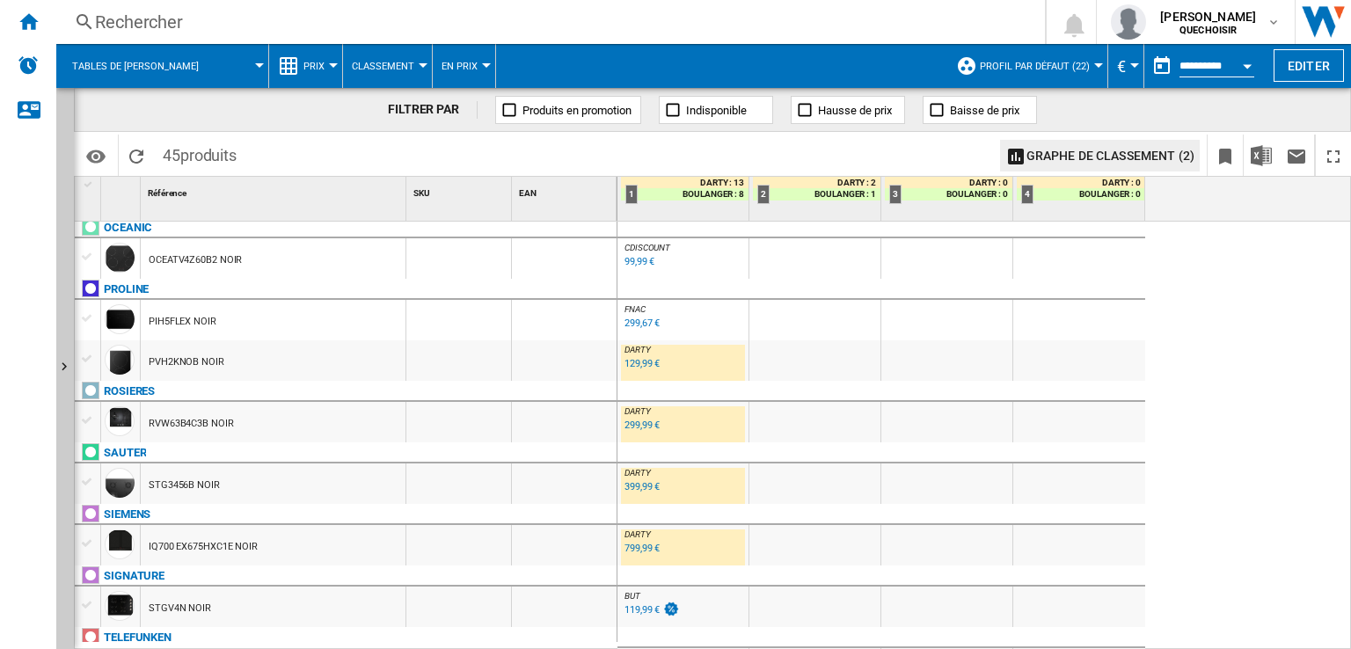
click at [634, 320] on div "299,67 €" at bounding box center [641, 322] width 35 height 11
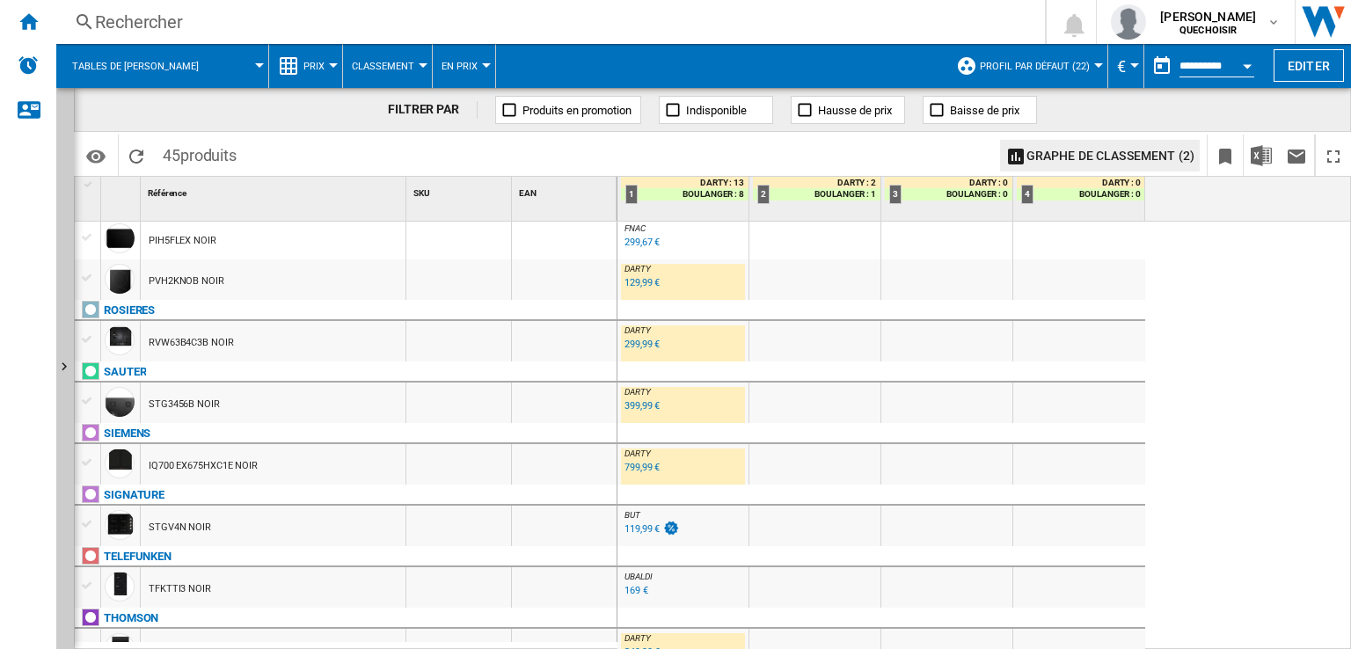
click at [630, 412] on div "399,99 €" at bounding box center [641, 406] width 38 height 18
click at [634, 345] on div "299,99 €" at bounding box center [641, 344] width 35 height 11
click at [630, 469] on div "799,99 €" at bounding box center [641, 467] width 35 height 11
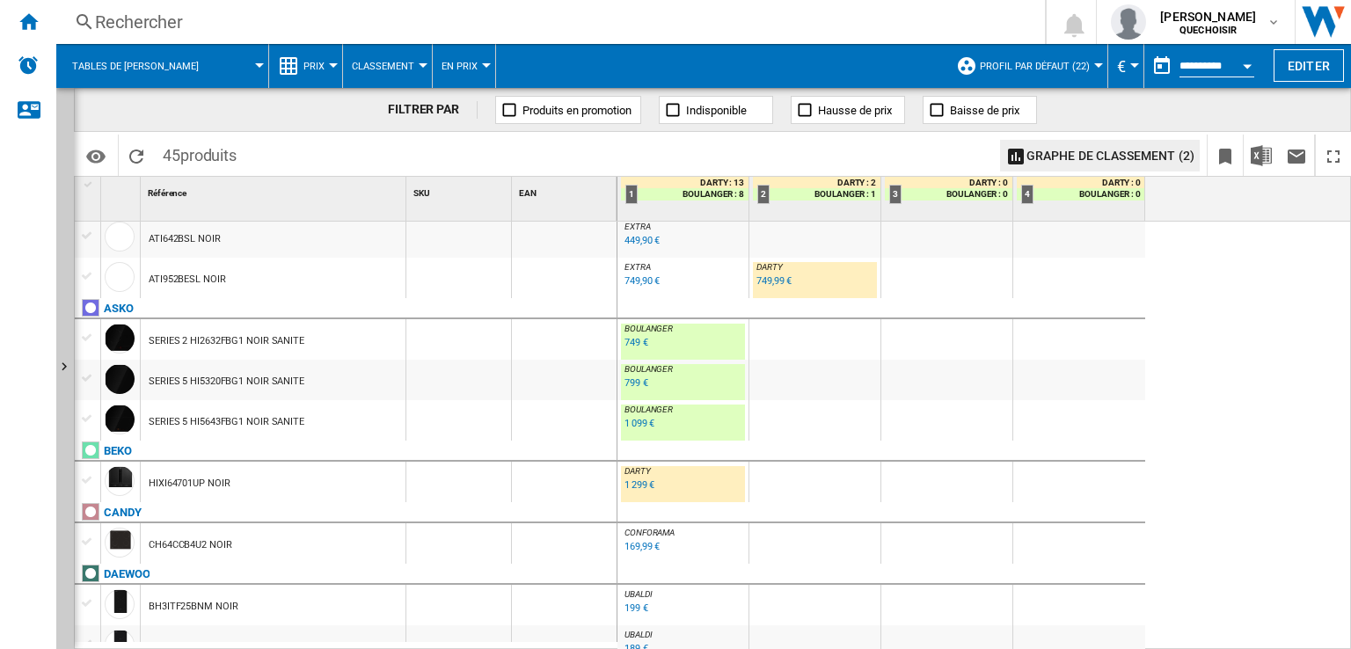
scroll to position [0, 0]
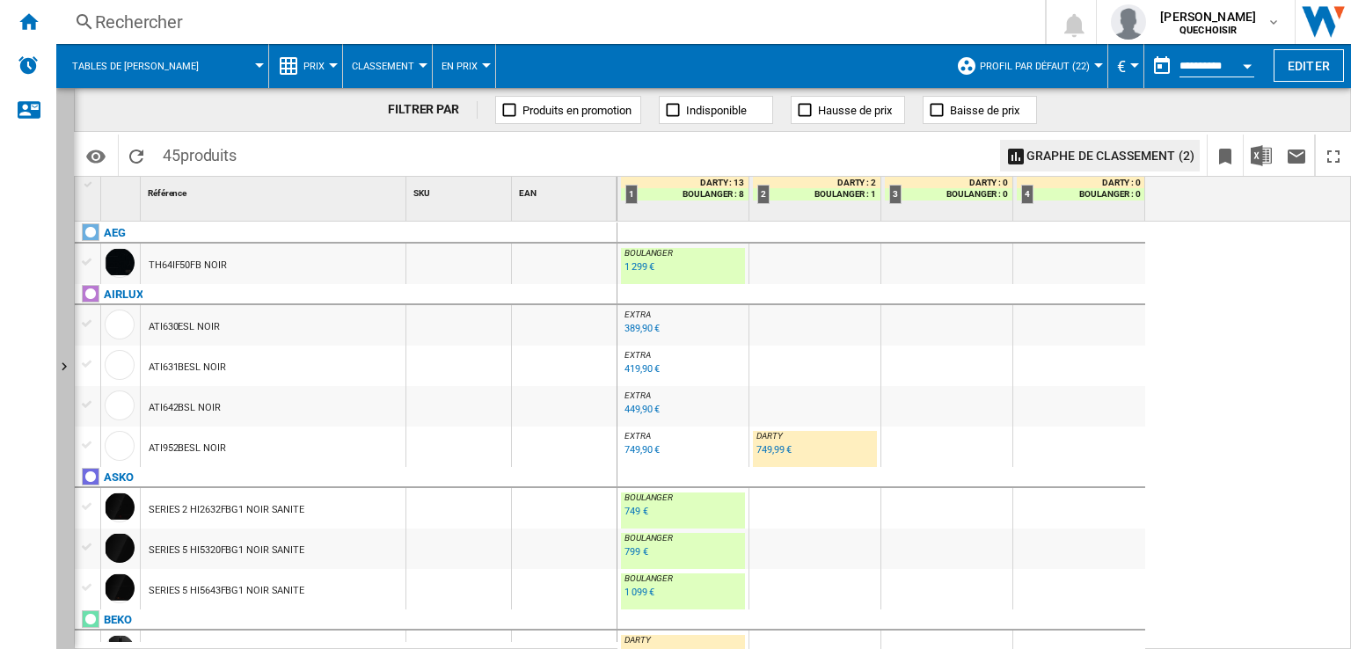
click at [60, 317] on button "Afficher" at bounding box center [65, 368] width 18 height 561
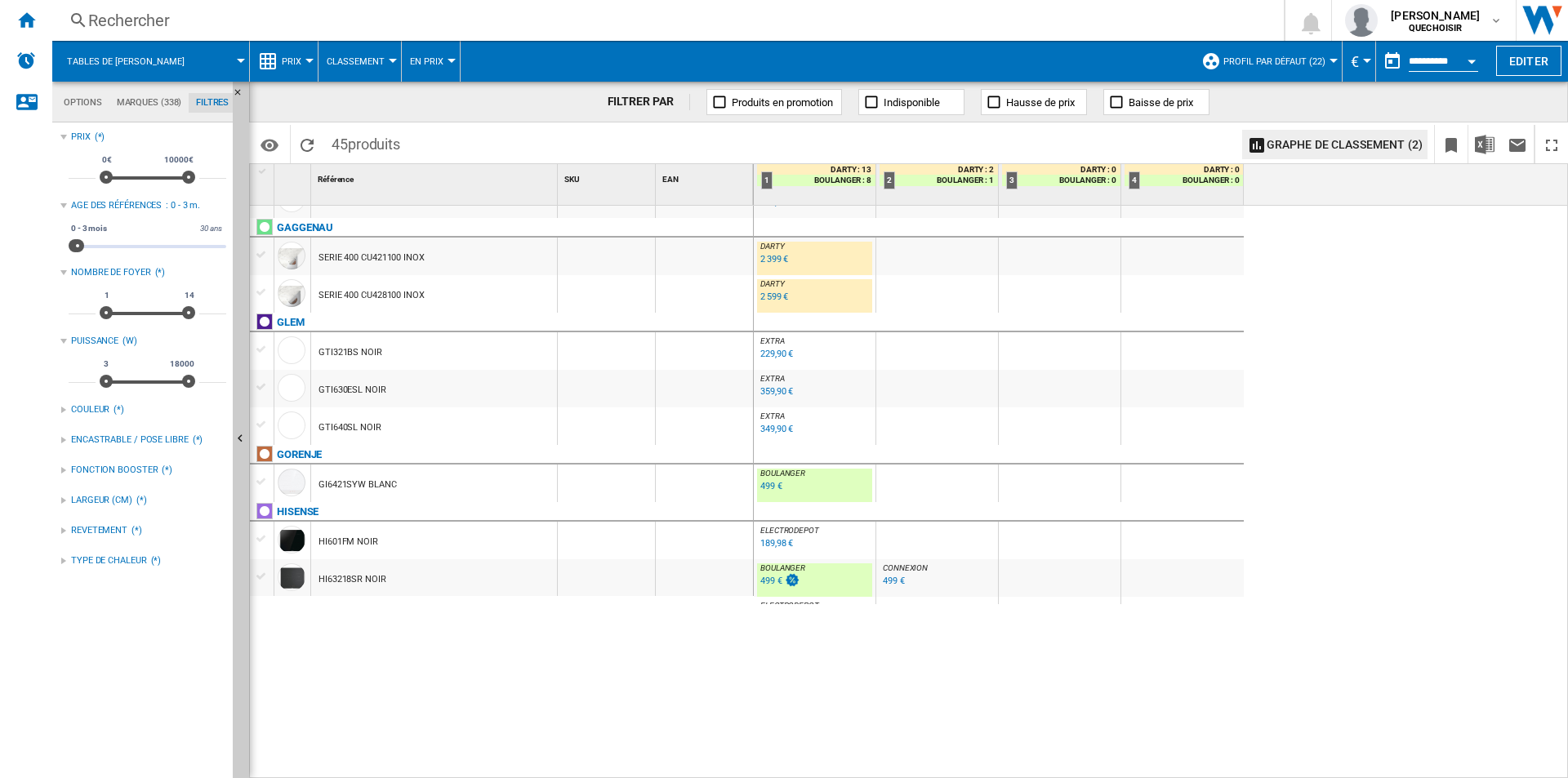
scroll to position [1143, 0]
